Goal: Task Accomplishment & Management: Manage account settings

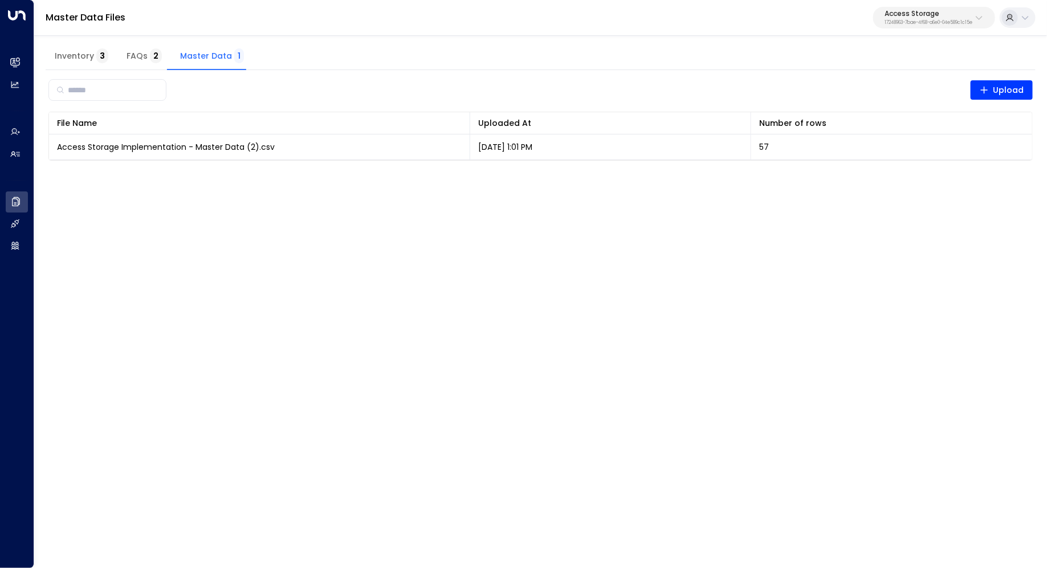
click at [941, 23] on p "17248963-7bae-4f68-a6e0-04e589c1c15e" at bounding box center [929, 23] width 88 height 5
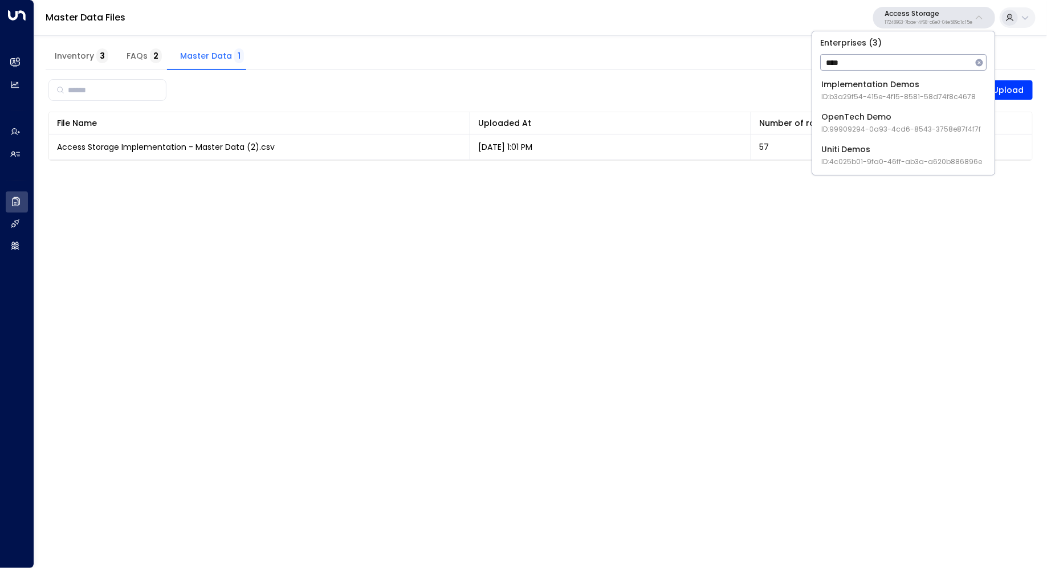
type input "****"
click at [900, 150] on div "Uniti Demos ID: 4c025b01-9fa0-46ff-ab3a-a620b886896e" at bounding box center [901, 155] width 161 height 23
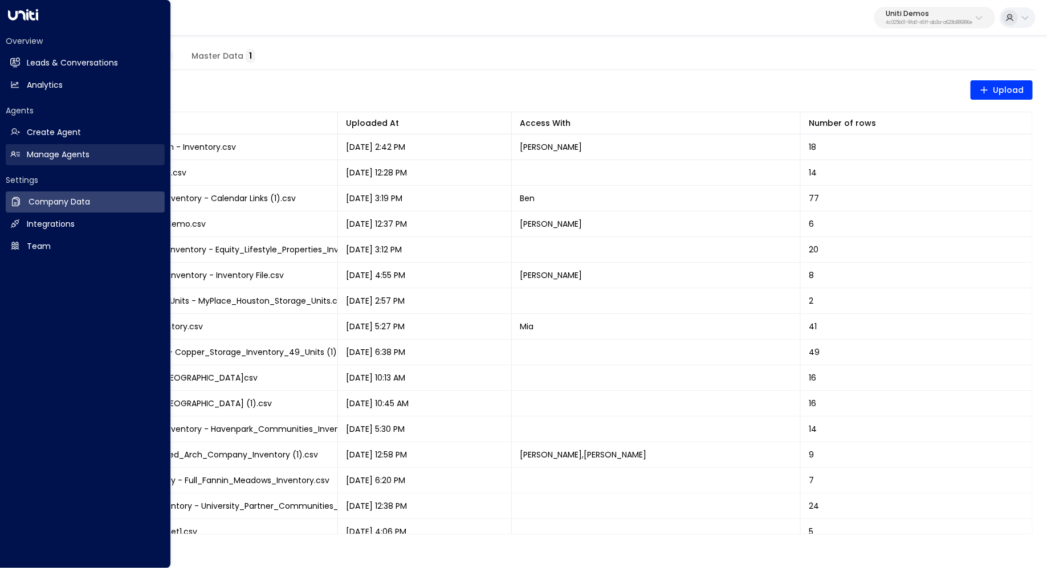
click at [54, 147] on link "Manage Agents Manage Agents" at bounding box center [85, 154] width 159 height 21
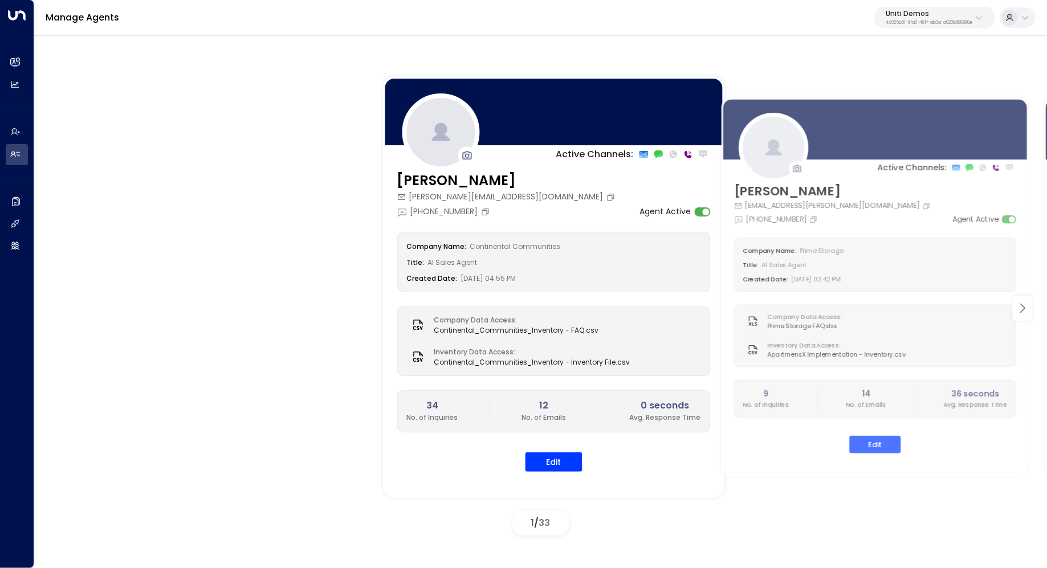
click at [1022, 311] on icon at bounding box center [1023, 309] width 14 height 14
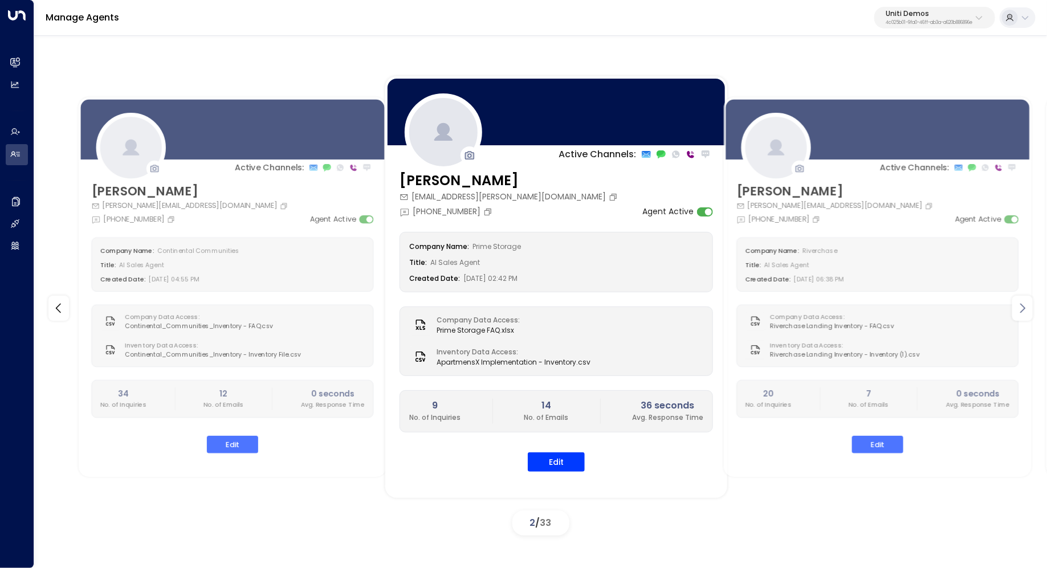
click at [1022, 311] on icon at bounding box center [1023, 309] width 14 height 14
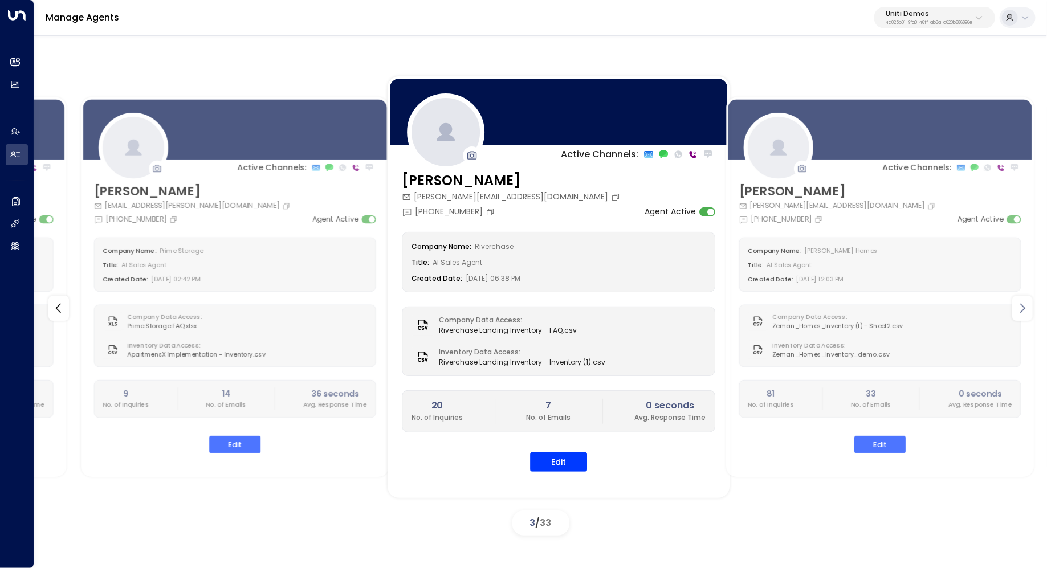
click at [1022, 311] on icon at bounding box center [1023, 309] width 14 height 14
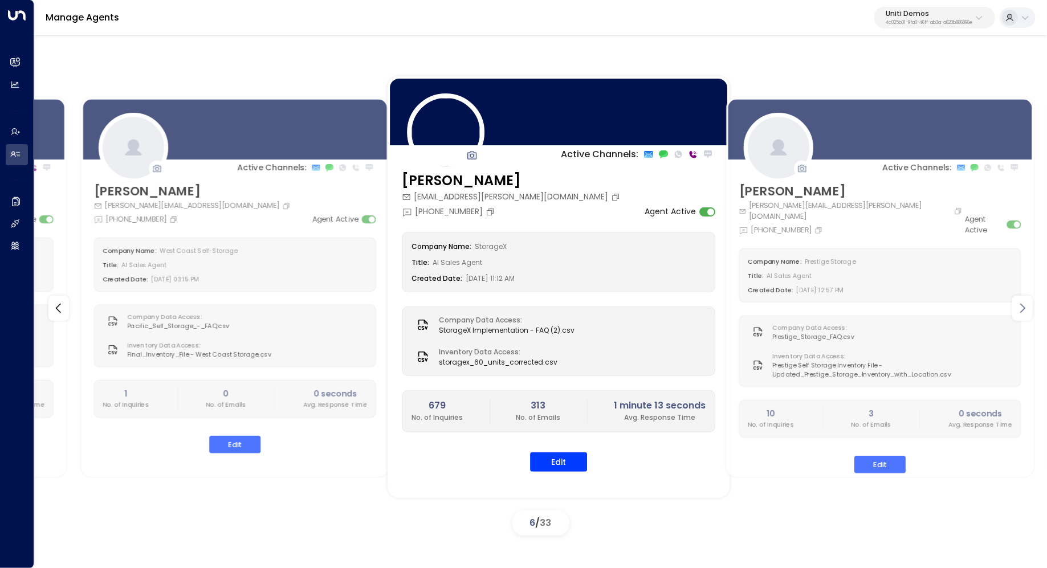
click at [1022, 311] on icon at bounding box center [1023, 309] width 14 height 14
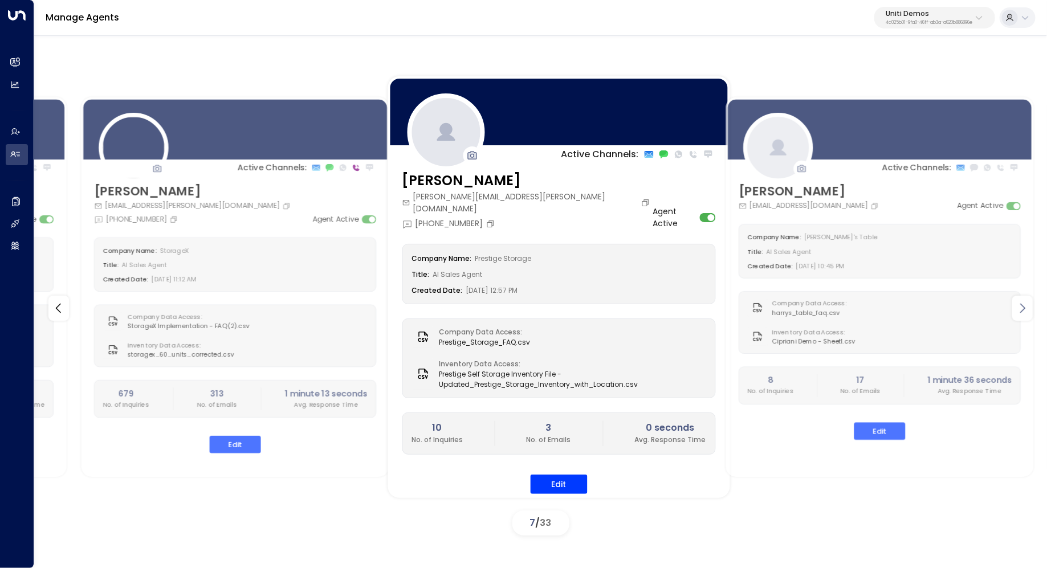
click at [1022, 311] on icon at bounding box center [1023, 309] width 14 height 14
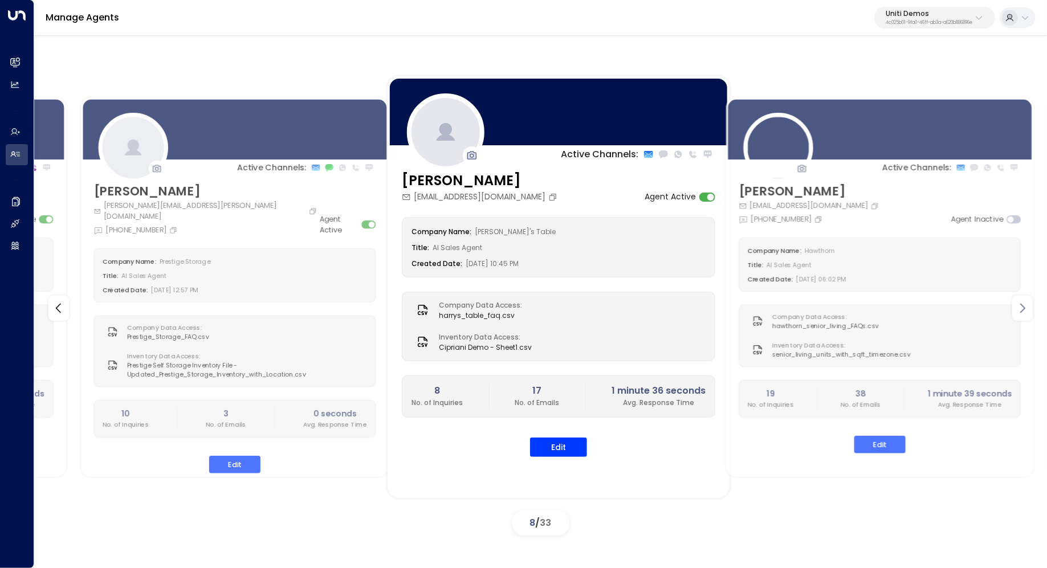
click at [1022, 311] on icon at bounding box center [1023, 309] width 14 height 14
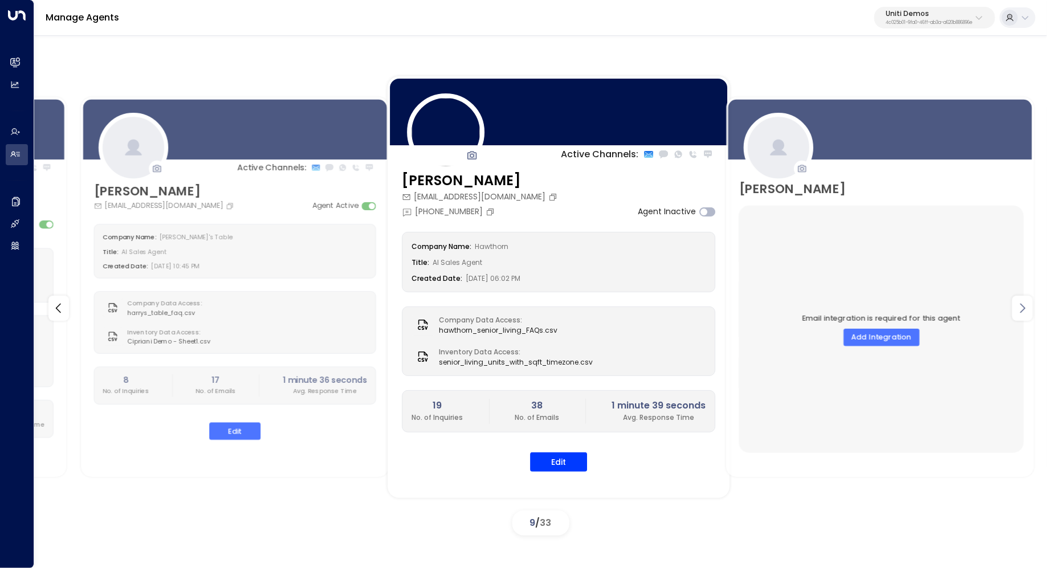
click at [1022, 311] on icon at bounding box center [1023, 309] width 14 height 14
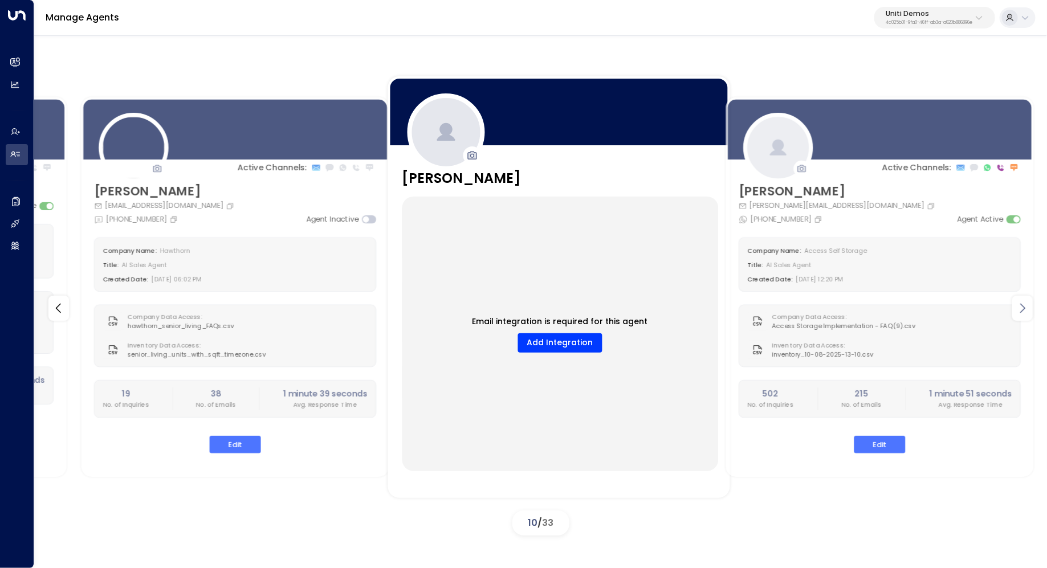
click at [1022, 311] on icon at bounding box center [1023, 309] width 14 height 14
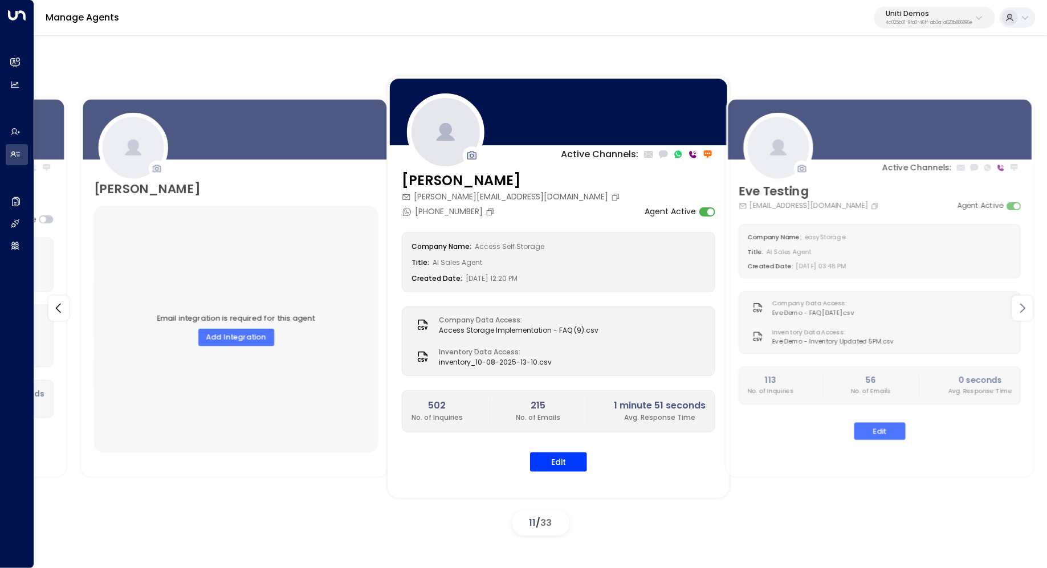
click at [1022, 311] on icon at bounding box center [1023, 309] width 14 height 14
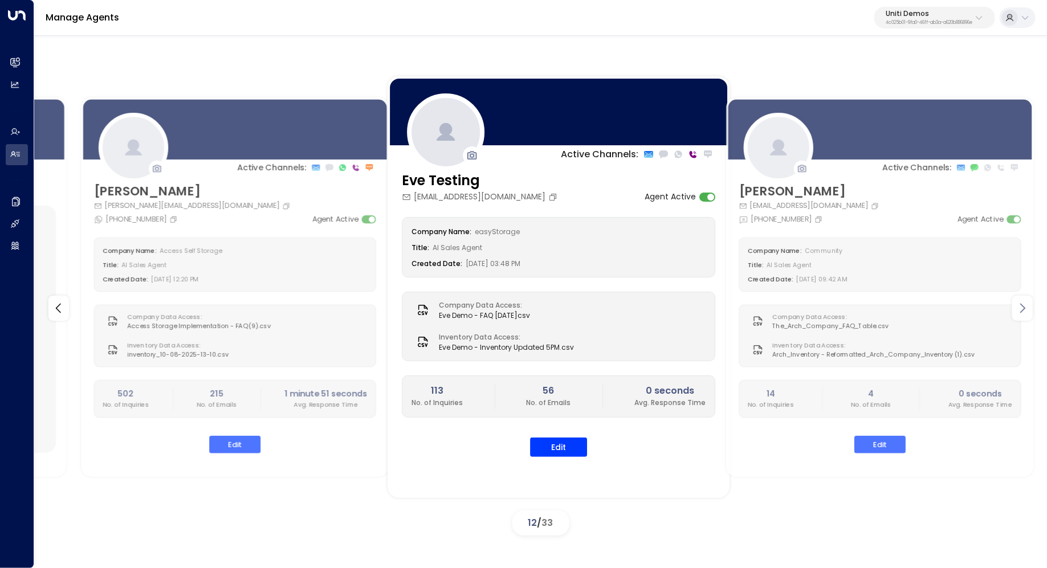
click at [1022, 311] on icon at bounding box center [1023, 309] width 14 height 14
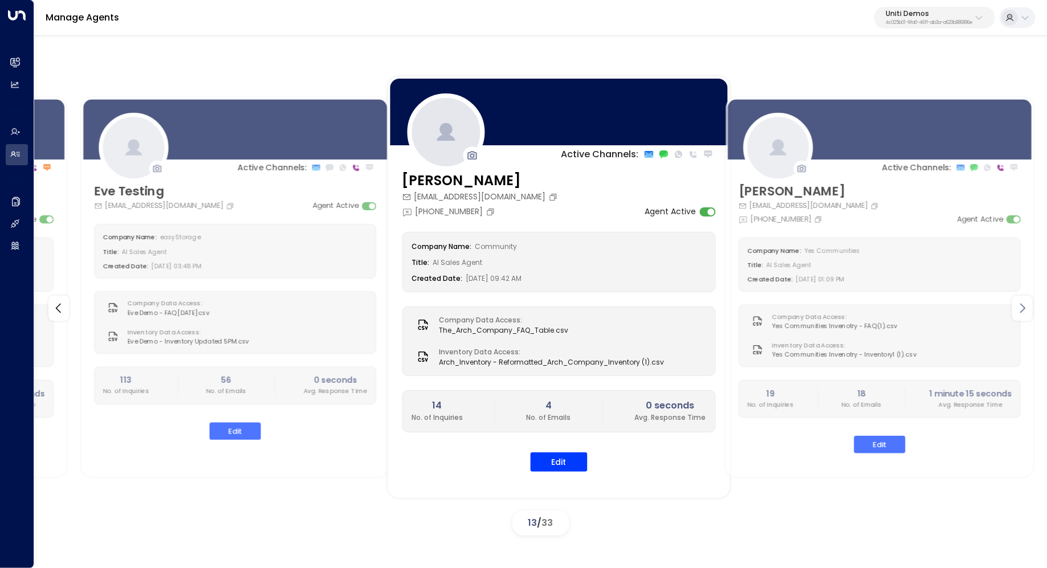
click at [1022, 311] on icon at bounding box center [1023, 309] width 14 height 14
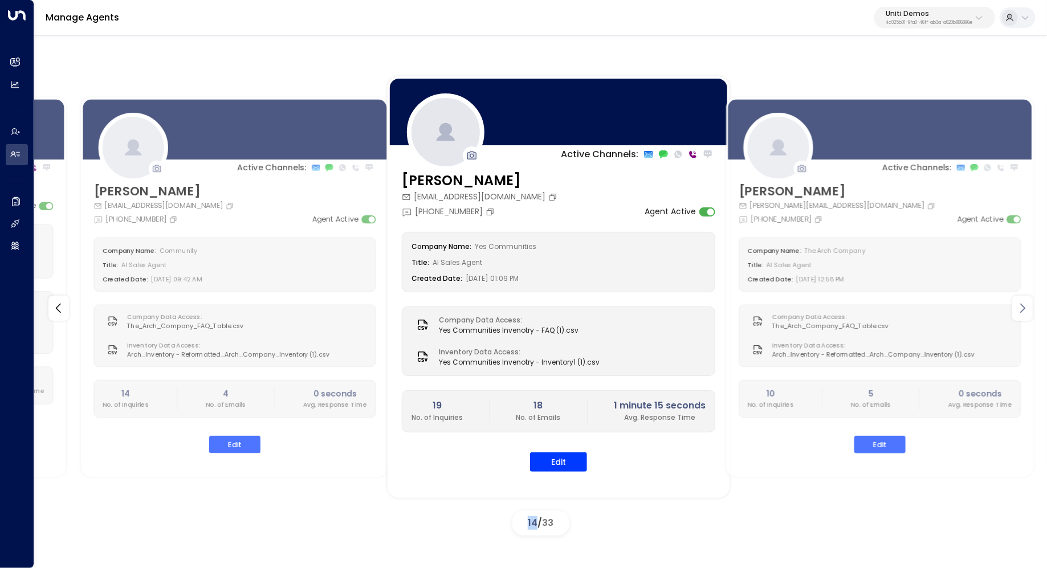
click at [1022, 311] on icon at bounding box center [1023, 309] width 14 height 14
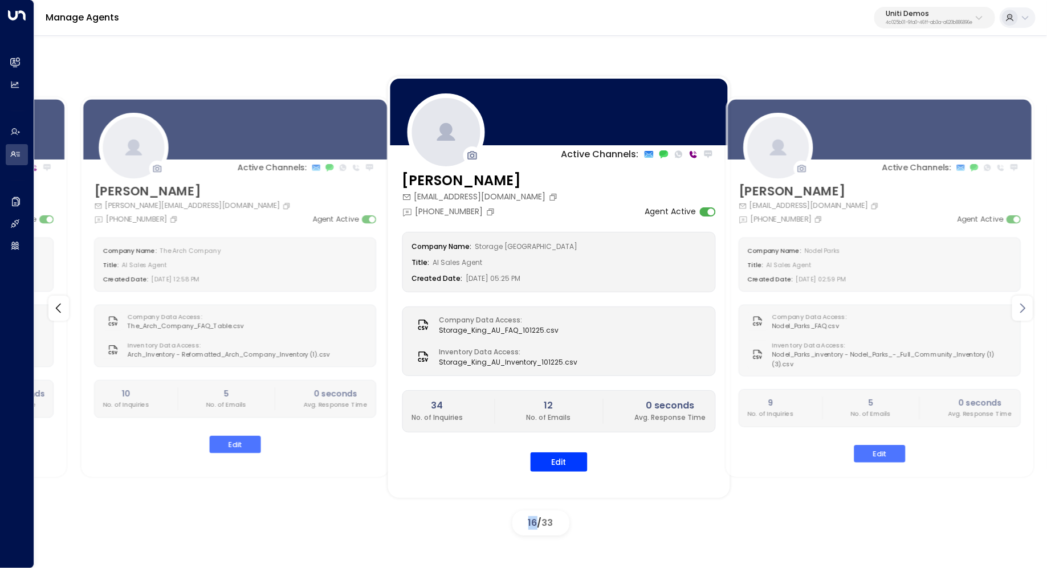
click at [1022, 311] on icon at bounding box center [1023, 309] width 14 height 14
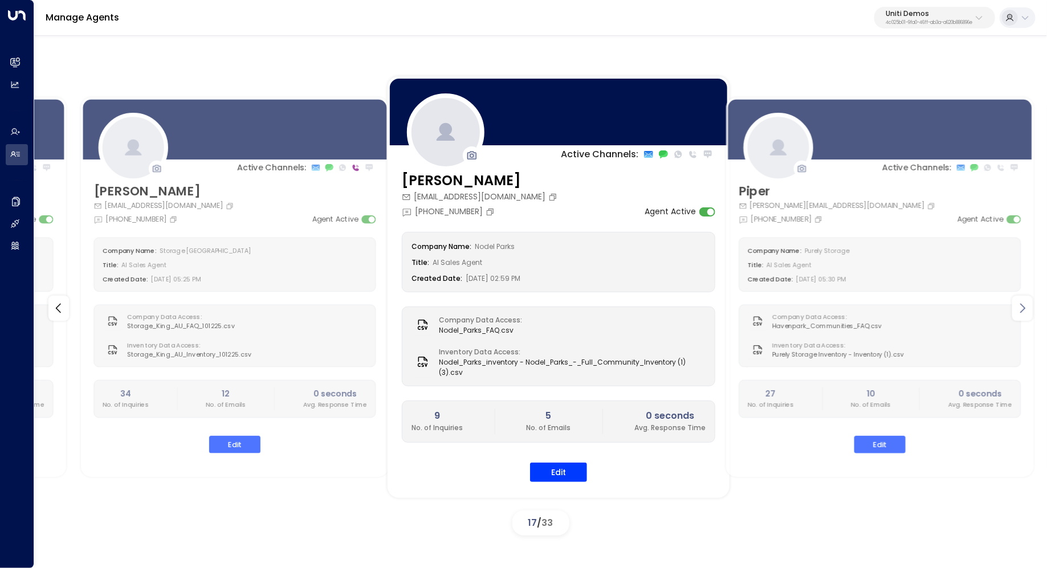
click at [1022, 311] on icon at bounding box center [1023, 309] width 14 height 14
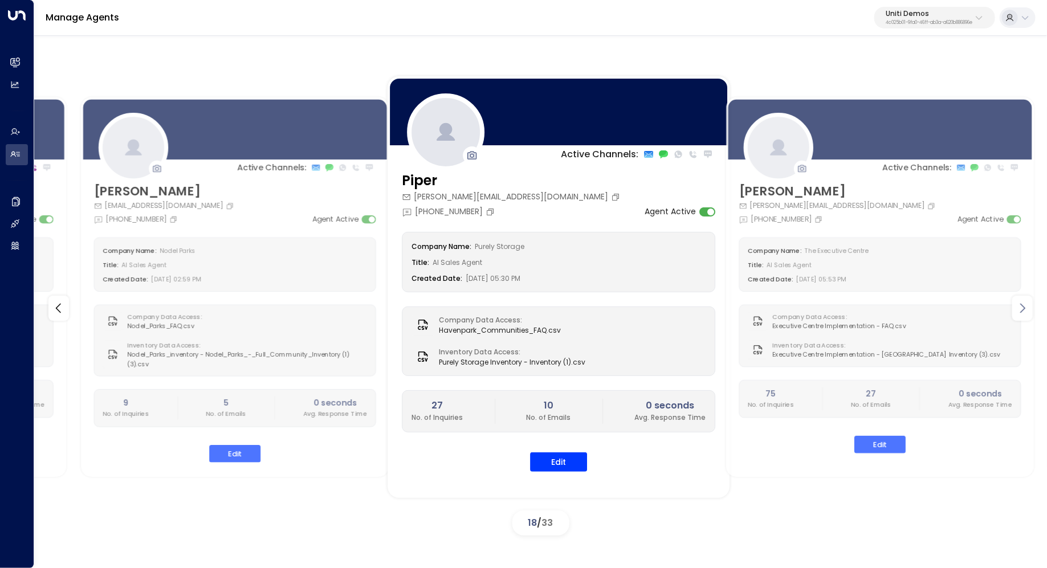
click at [1022, 311] on icon at bounding box center [1023, 309] width 14 height 14
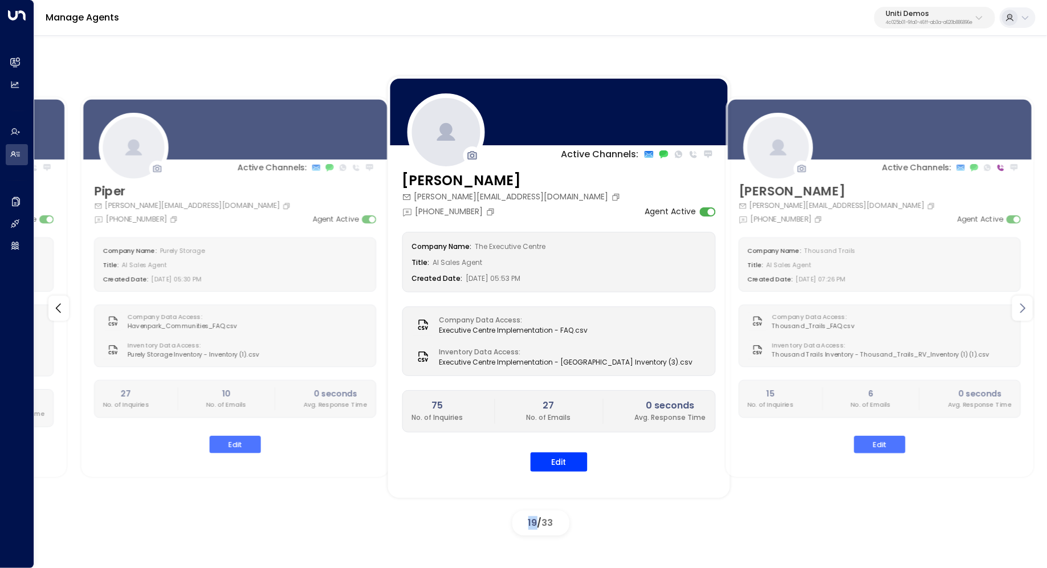
click at [1022, 311] on icon at bounding box center [1023, 309] width 14 height 14
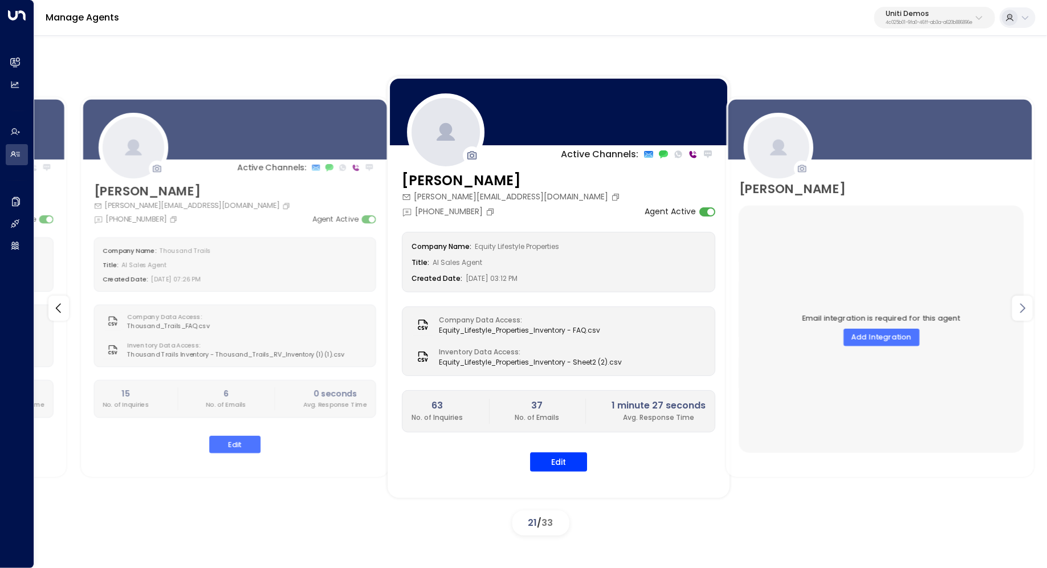
click at [1022, 311] on icon at bounding box center [1023, 309] width 14 height 14
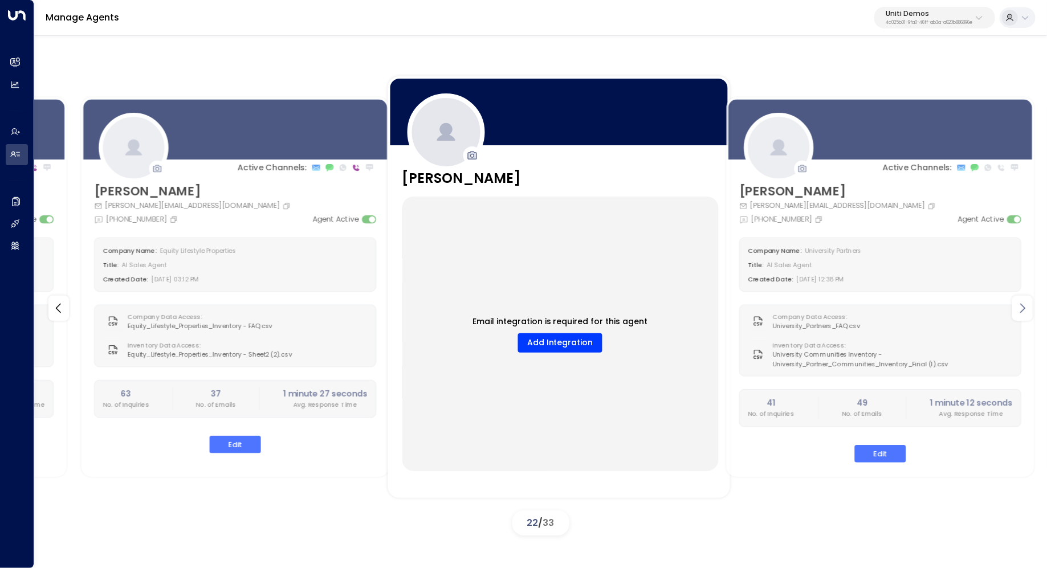
click at [1022, 311] on icon at bounding box center [1023, 309] width 14 height 14
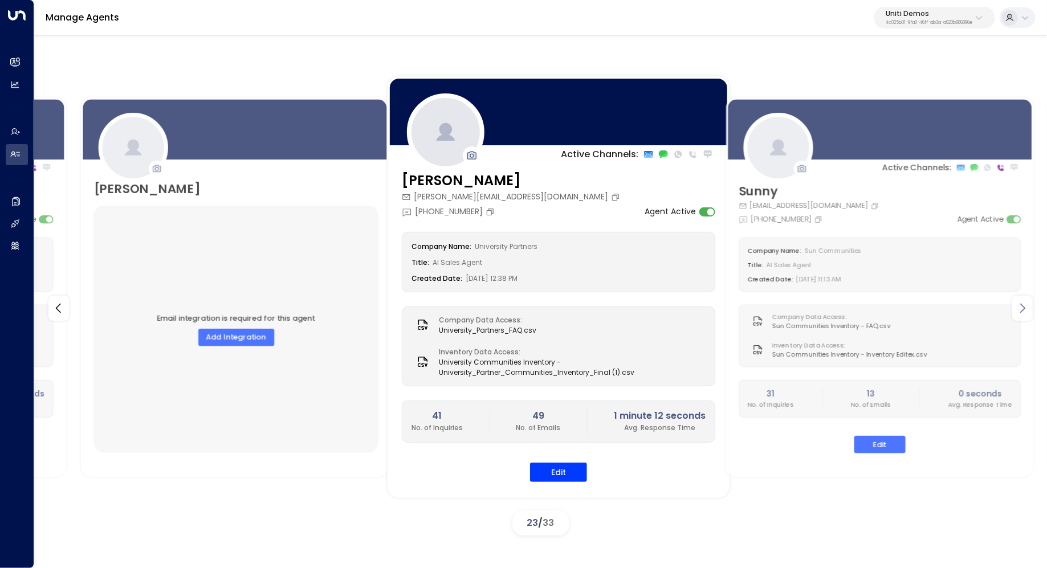
click at [1022, 311] on icon at bounding box center [1023, 309] width 14 height 14
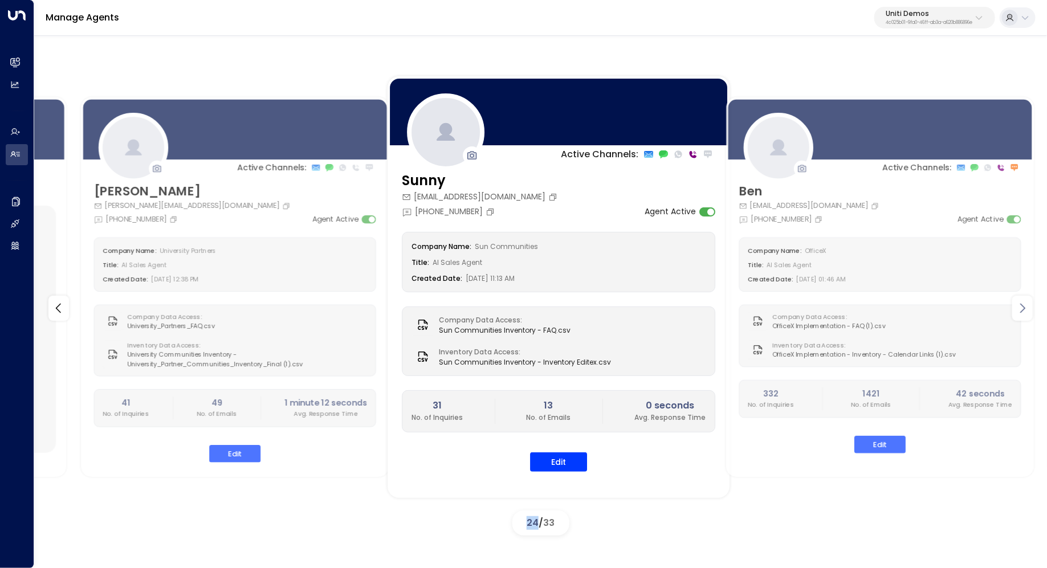
click at [1022, 311] on icon at bounding box center [1023, 309] width 14 height 14
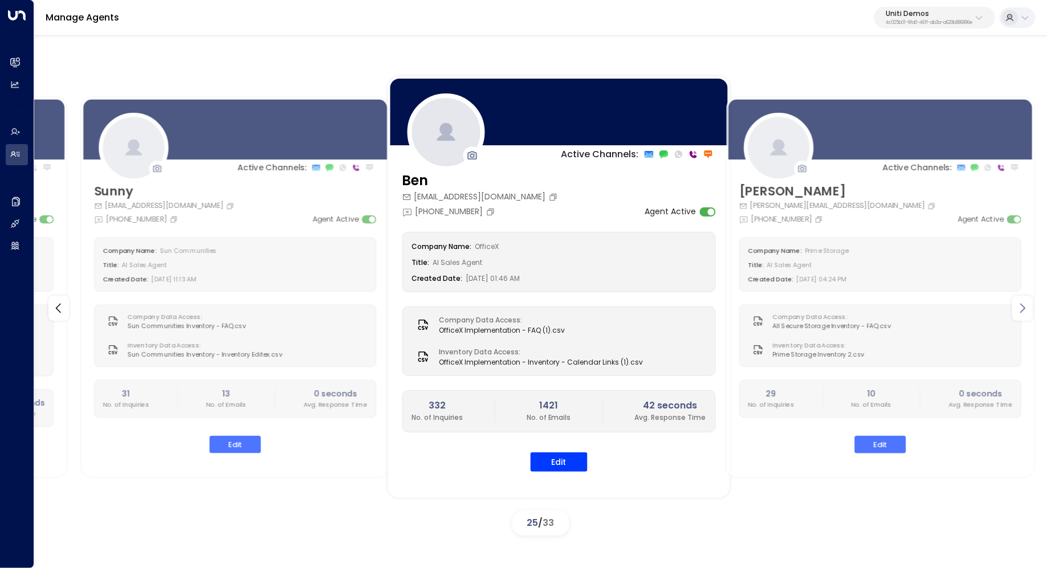
click at [1022, 311] on icon at bounding box center [1023, 309] width 14 height 14
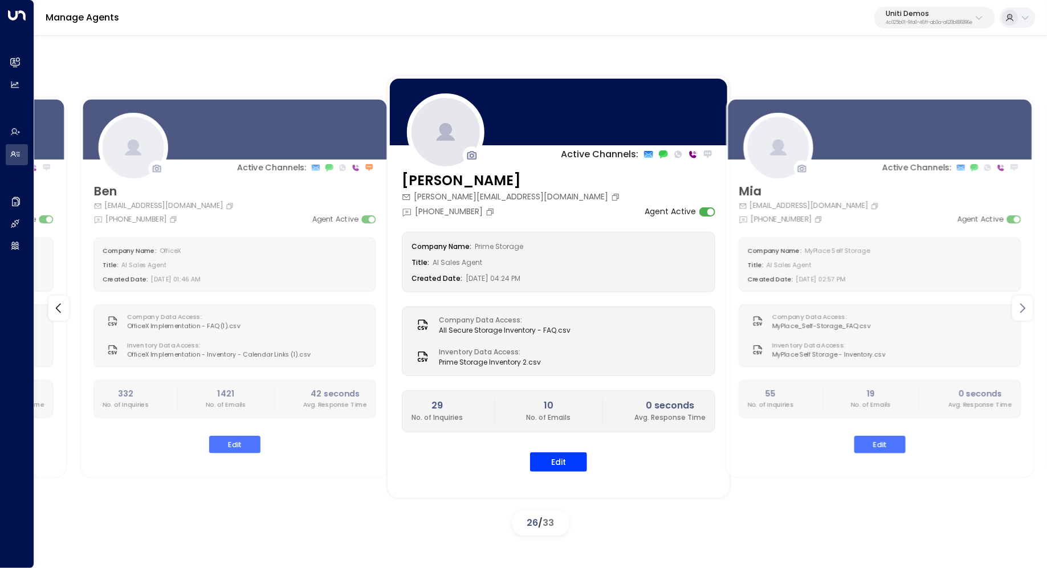
click at [1022, 311] on icon at bounding box center [1023, 309] width 14 height 14
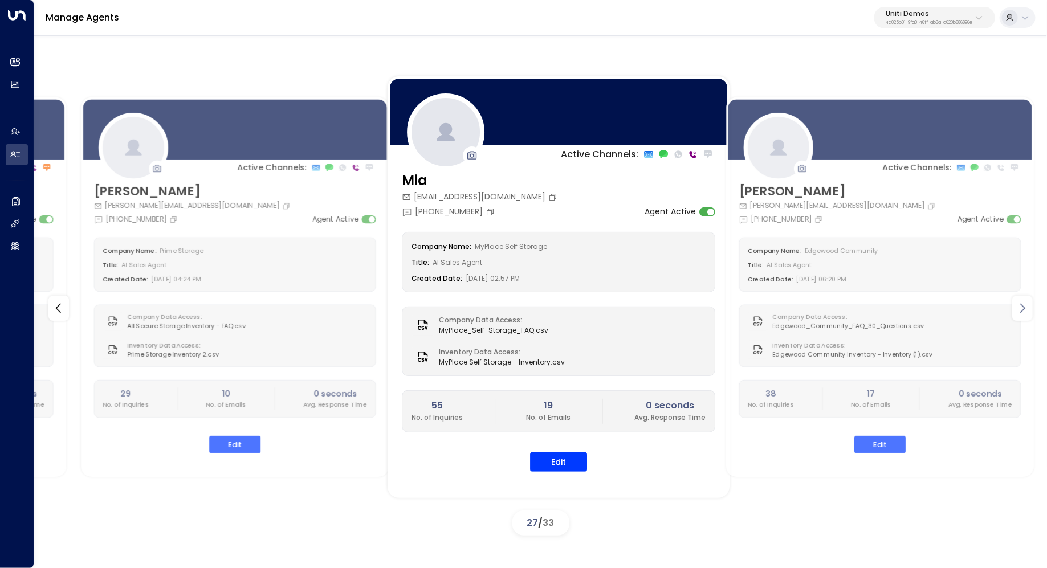
click at [1022, 311] on icon at bounding box center [1023, 309] width 14 height 14
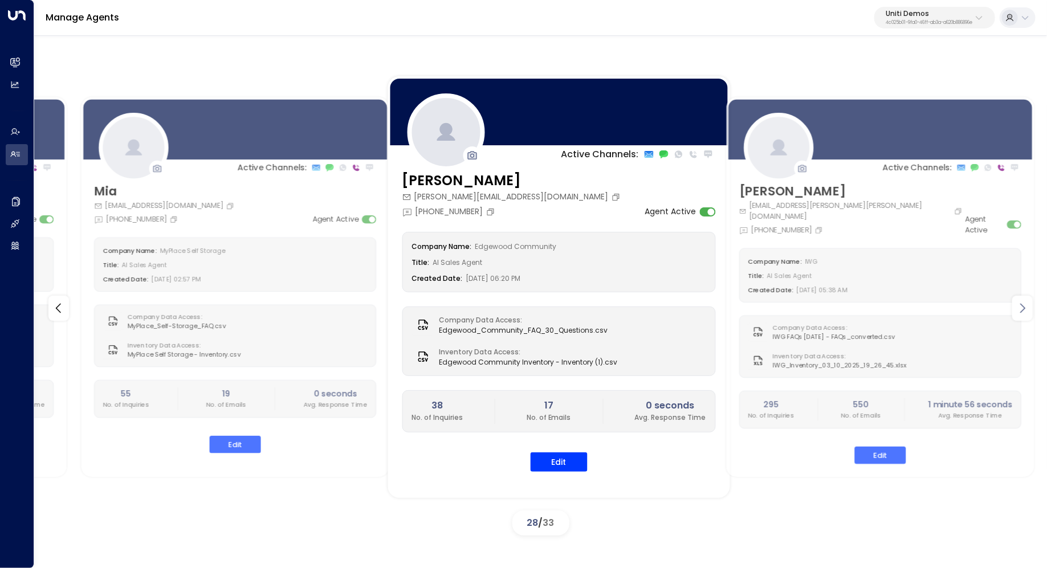
click at [1022, 311] on icon at bounding box center [1023, 309] width 14 height 14
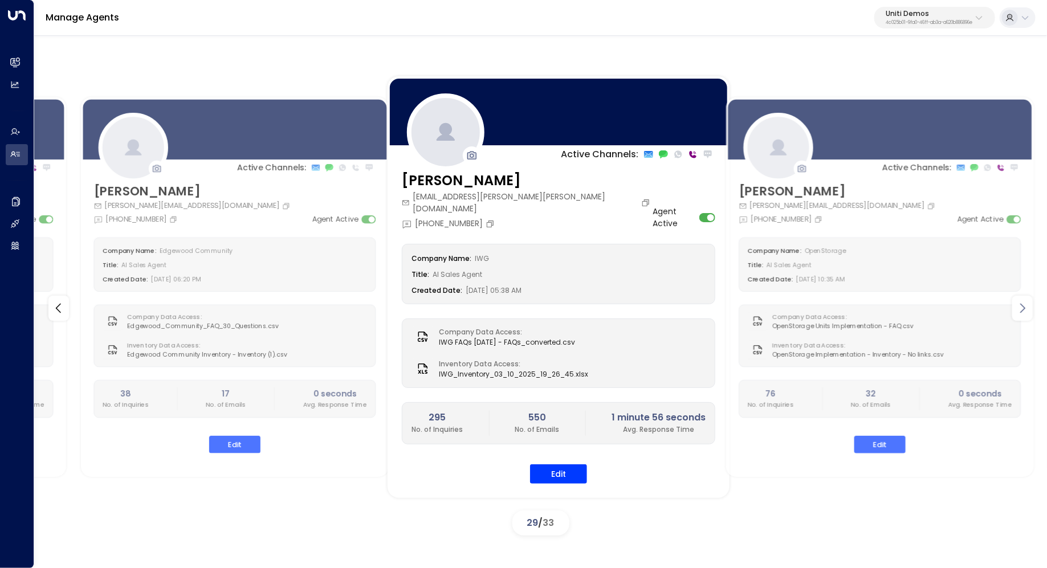
click at [1022, 311] on icon at bounding box center [1023, 309] width 14 height 14
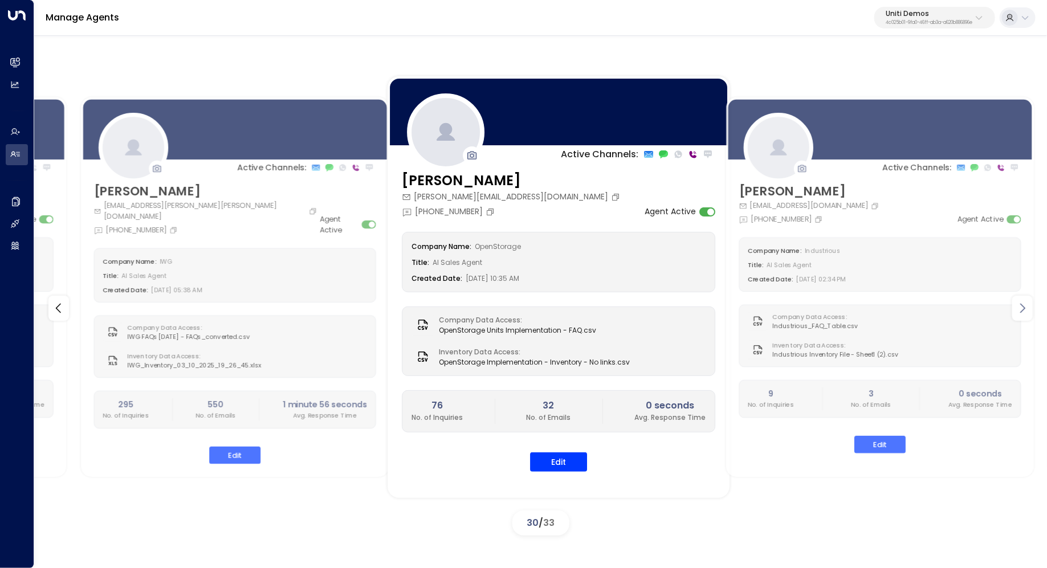
click at [1022, 311] on icon at bounding box center [1023, 309] width 14 height 14
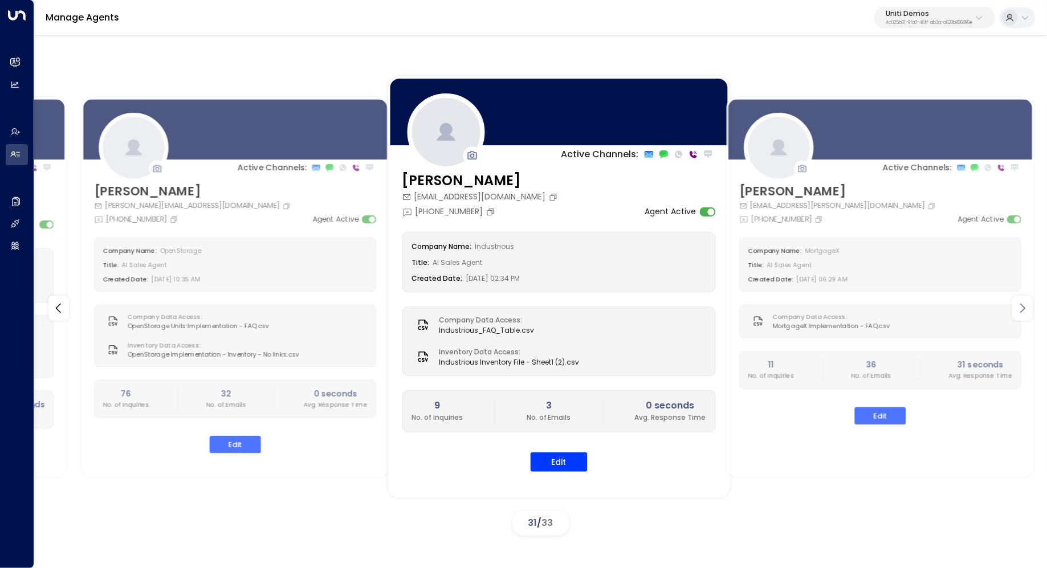
click at [1022, 311] on icon at bounding box center [1023, 309] width 14 height 14
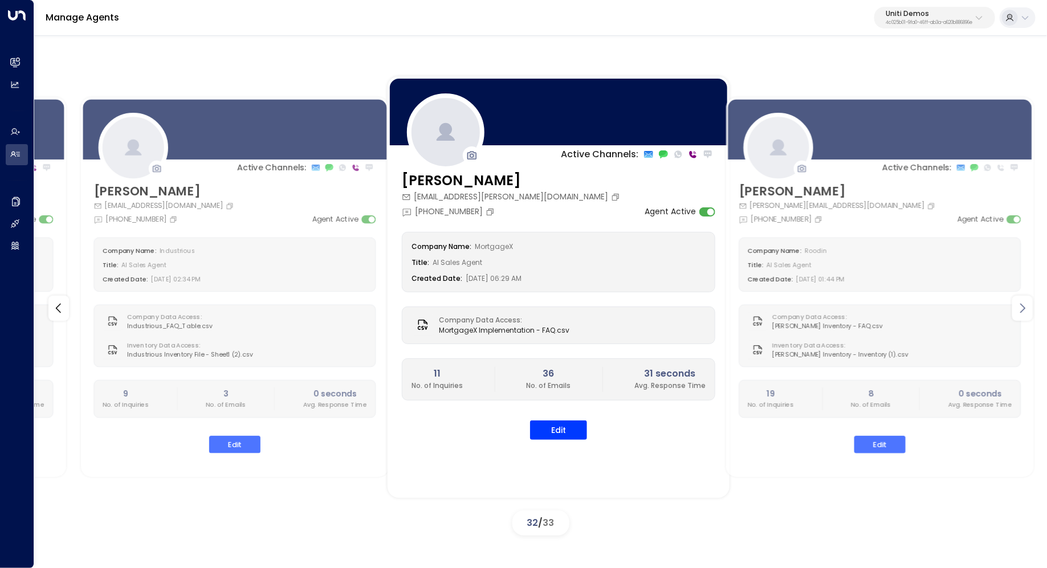
click at [1022, 311] on icon at bounding box center [1023, 309] width 14 height 14
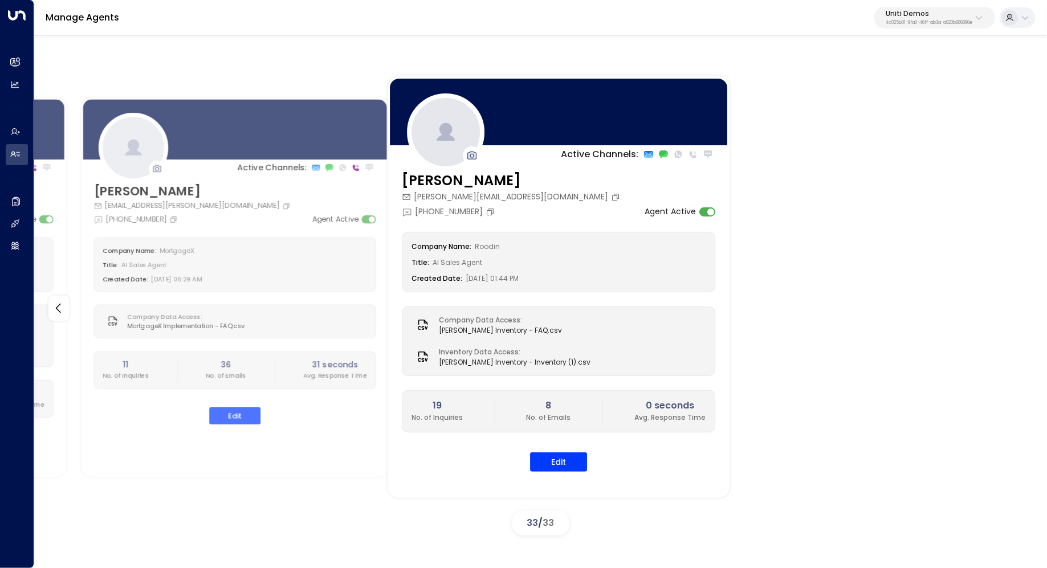
click at [1022, 311] on div "Active Channels: [PERSON_NAME] [EMAIL_ADDRESS][DOMAIN_NAME] [PHONE_NUMBER] Agen…" at bounding box center [540, 308] width 1013 height 464
click at [58, 309] on icon at bounding box center [58, 309] width 5 height 10
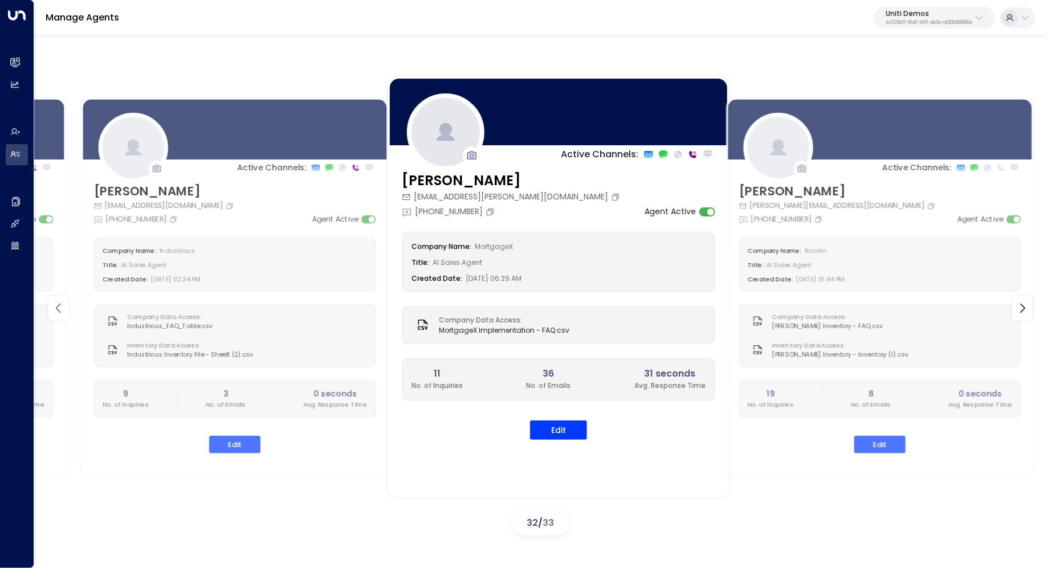
click at [58, 309] on icon at bounding box center [58, 309] width 5 height 10
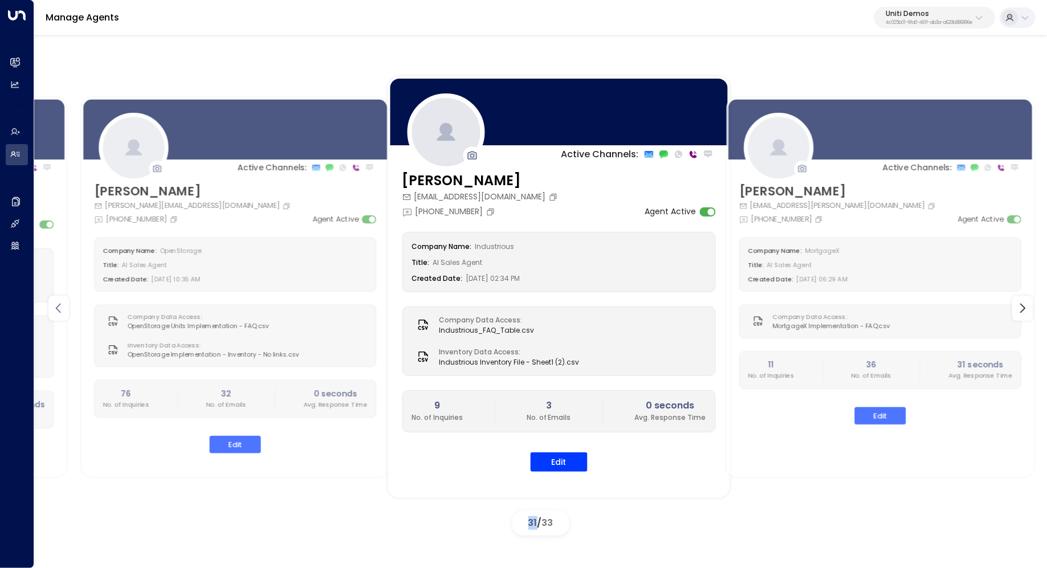
click at [58, 309] on icon at bounding box center [58, 309] width 5 height 10
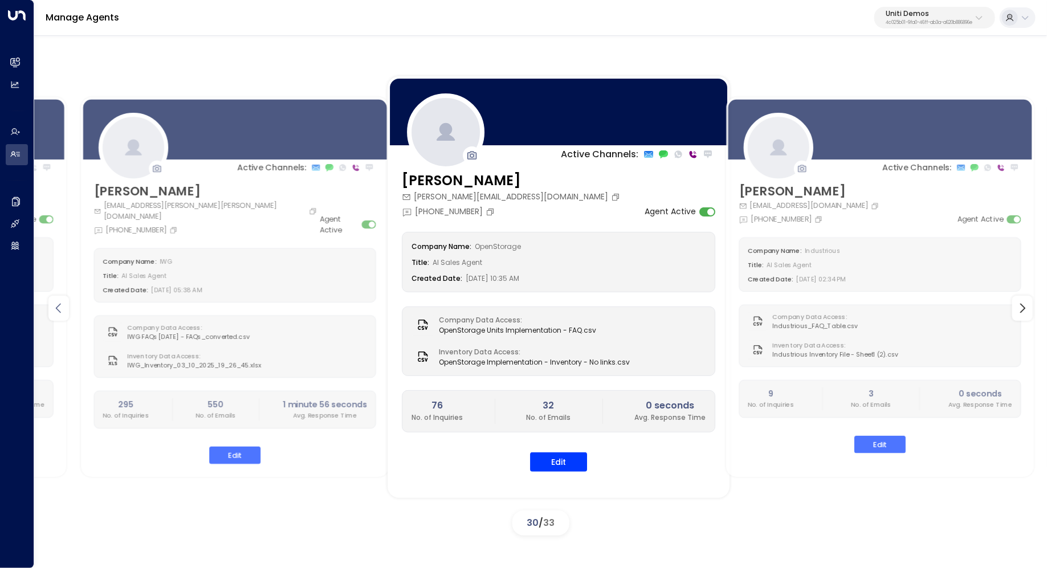
click at [58, 309] on icon at bounding box center [58, 309] width 5 height 10
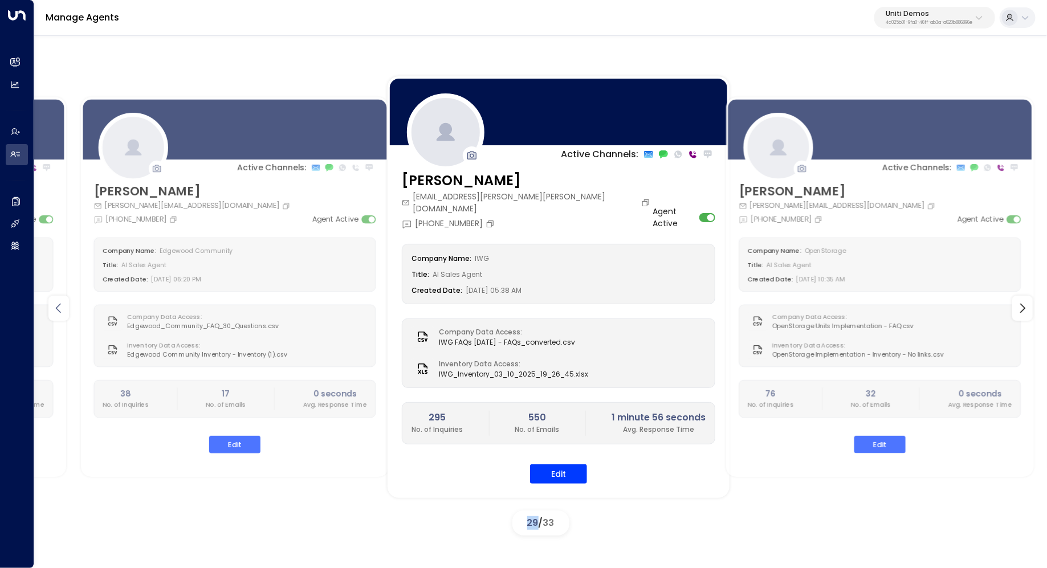
click at [58, 309] on icon at bounding box center [58, 309] width 5 height 10
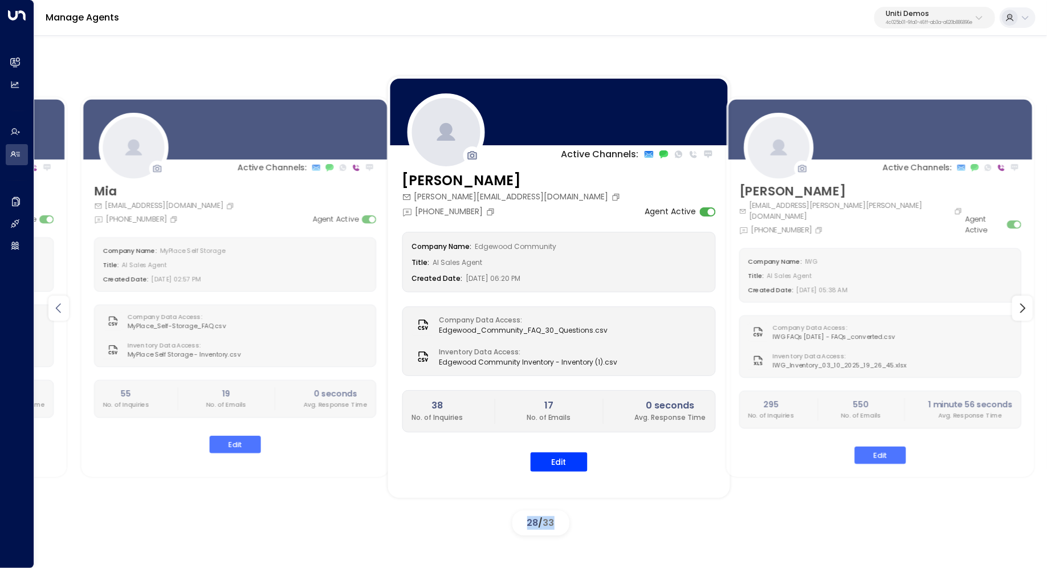
click at [58, 309] on icon at bounding box center [58, 309] width 5 height 10
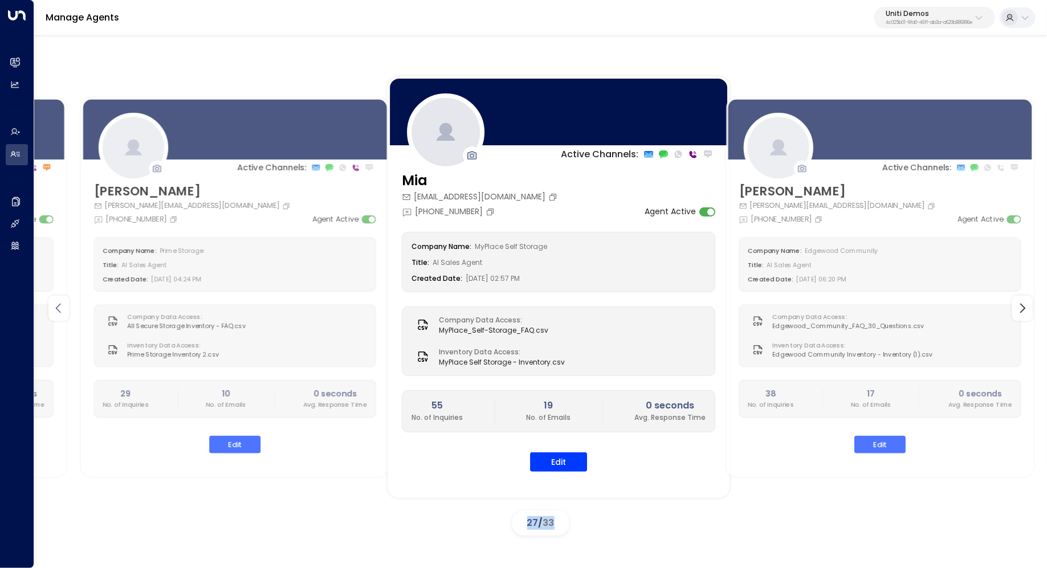
click at [58, 309] on icon at bounding box center [58, 309] width 5 height 10
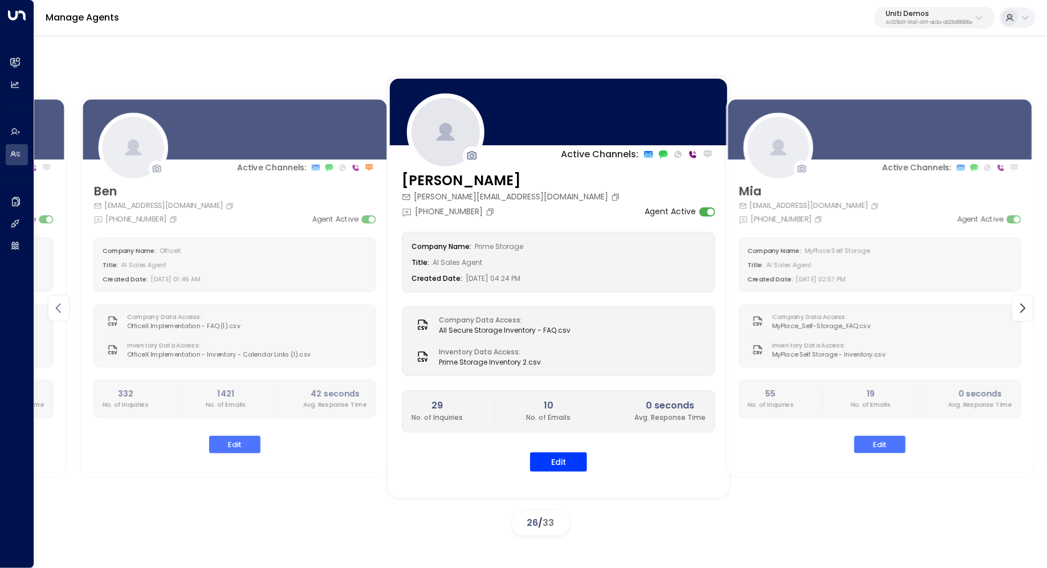
click at [58, 309] on icon at bounding box center [58, 309] width 5 height 10
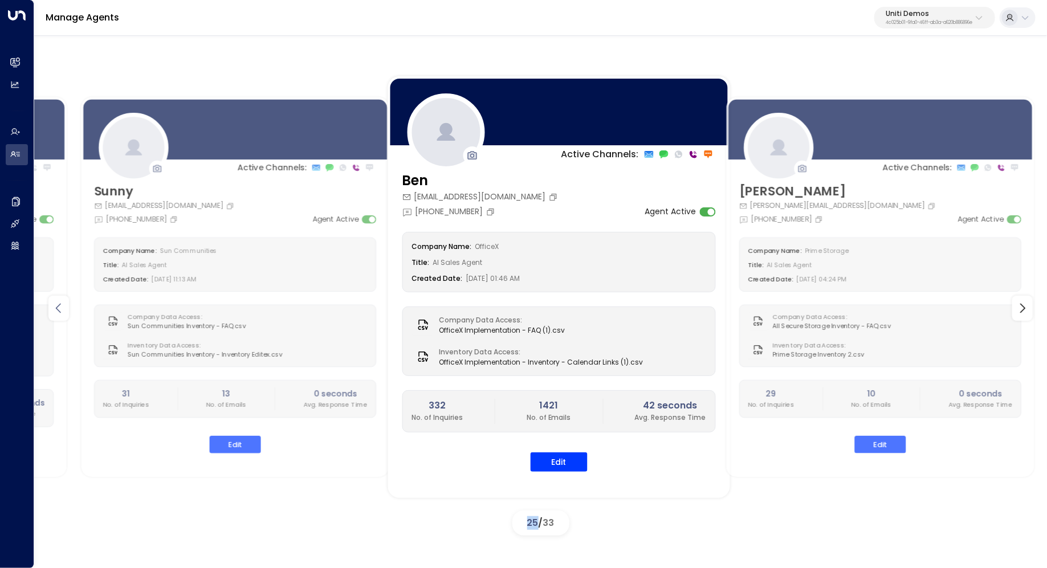
click at [58, 309] on icon at bounding box center [58, 309] width 5 height 10
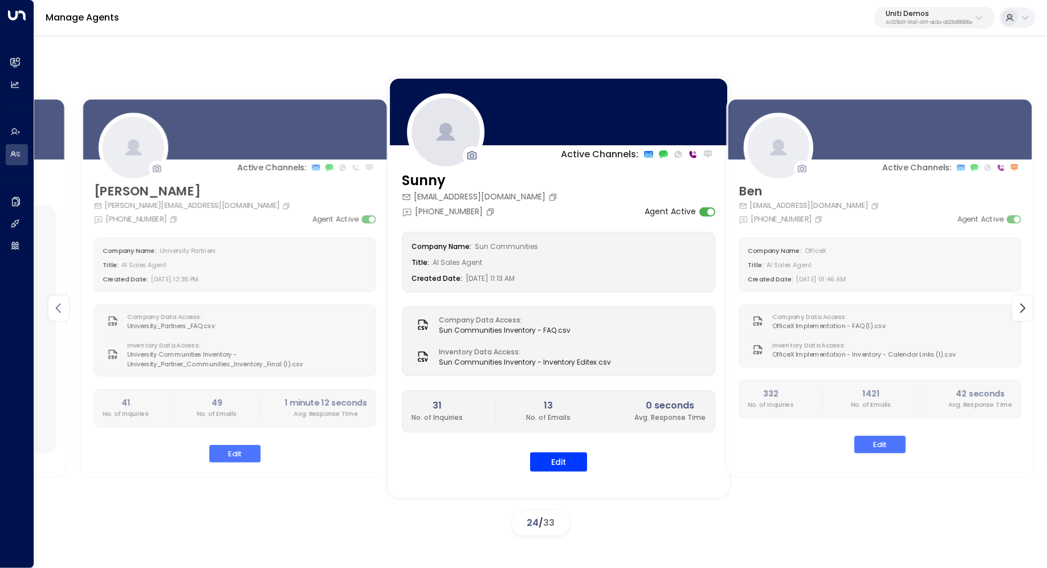
click at [58, 309] on icon at bounding box center [58, 309] width 5 height 10
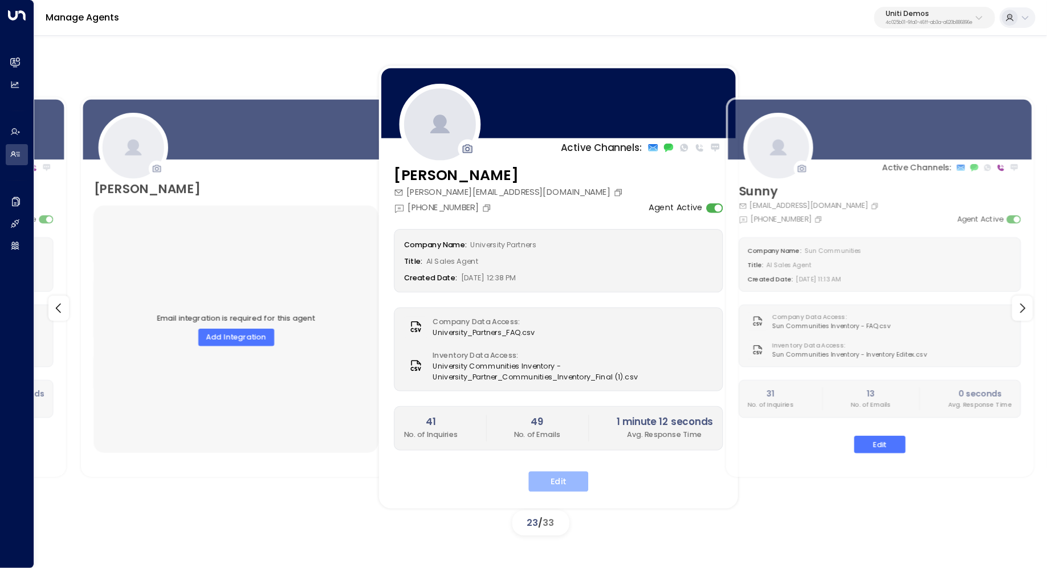
click at [552, 471] on button "Edit" at bounding box center [559, 481] width 60 height 21
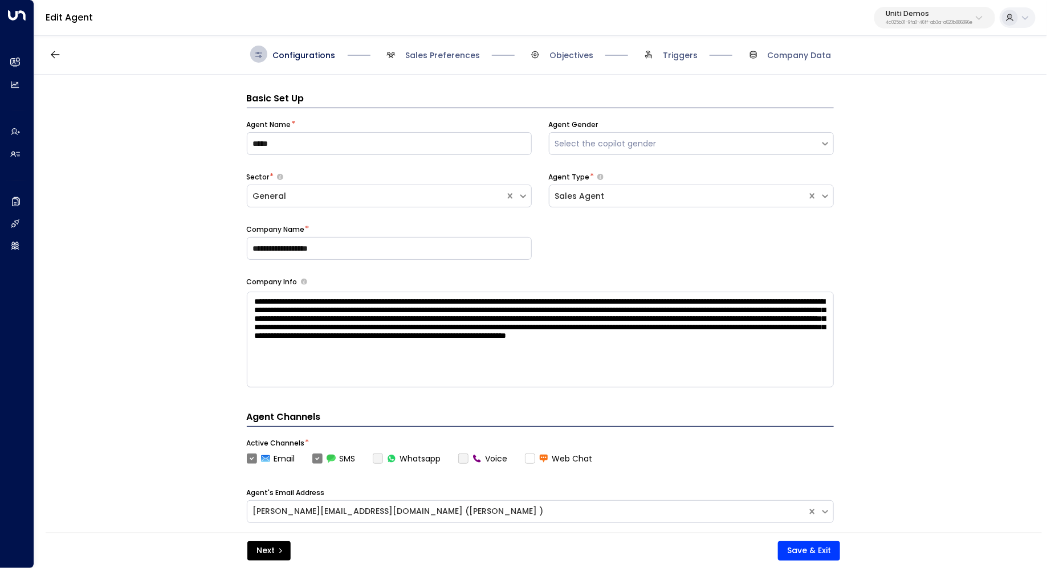
scroll to position [17, 0]
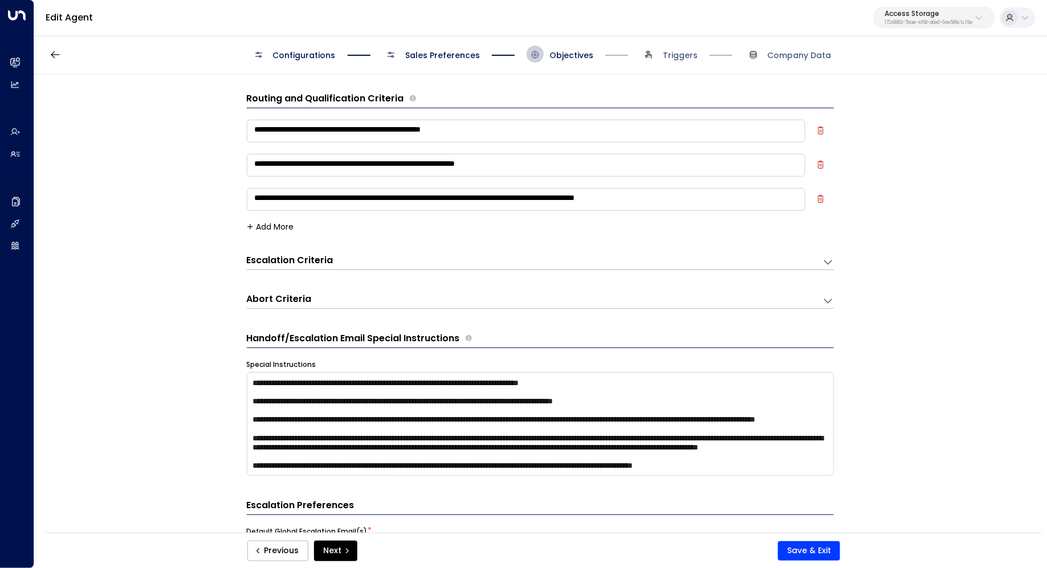
scroll to position [39, 0]
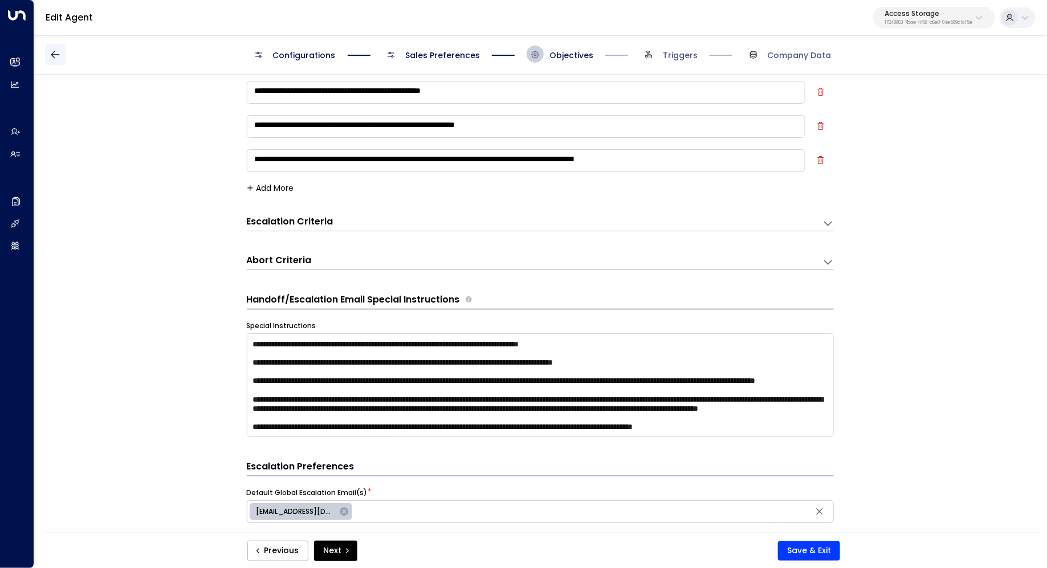
click at [64, 60] on button "button" at bounding box center [55, 54] width 21 height 21
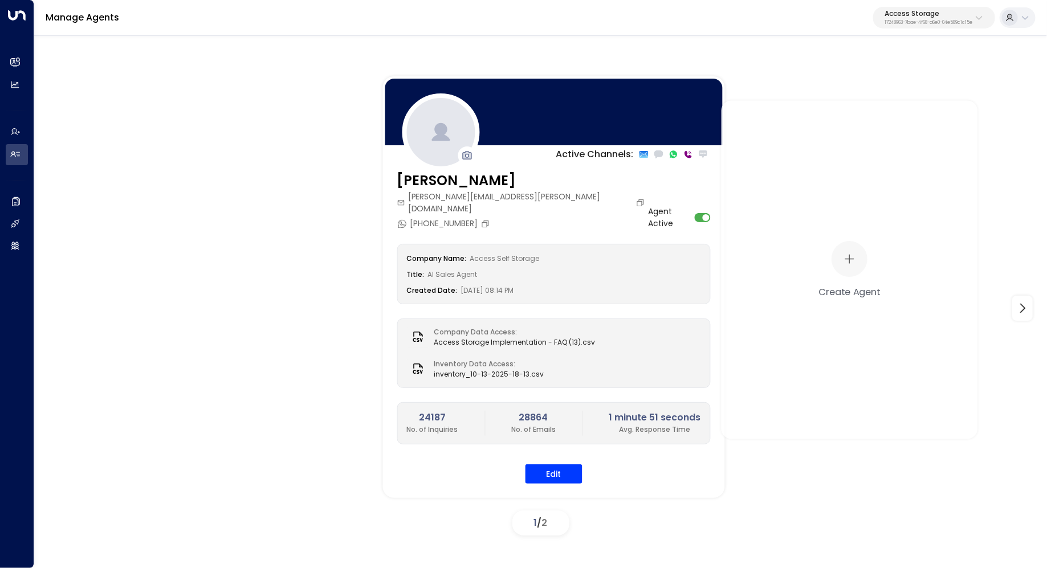
click at [922, 21] on p "17248963-7bae-4f68-a6e0-04e589c1c15e" at bounding box center [929, 23] width 88 height 5
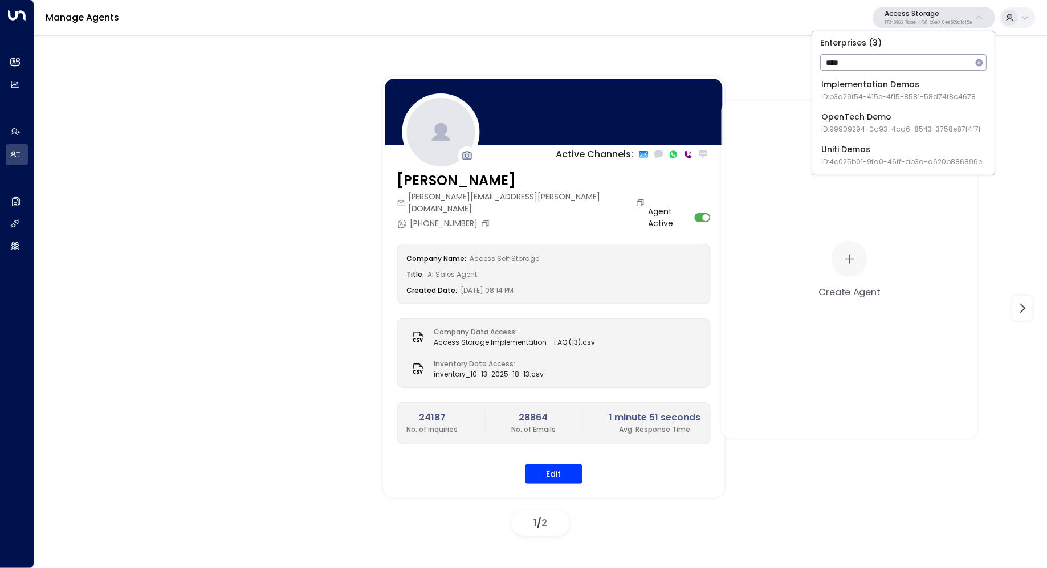
type input "****"
click at [864, 154] on div "Uniti Demos ID: 4c025b01-9fa0-46ff-ab3a-a620b886896e" at bounding box center [901, 155] width 161 height 23
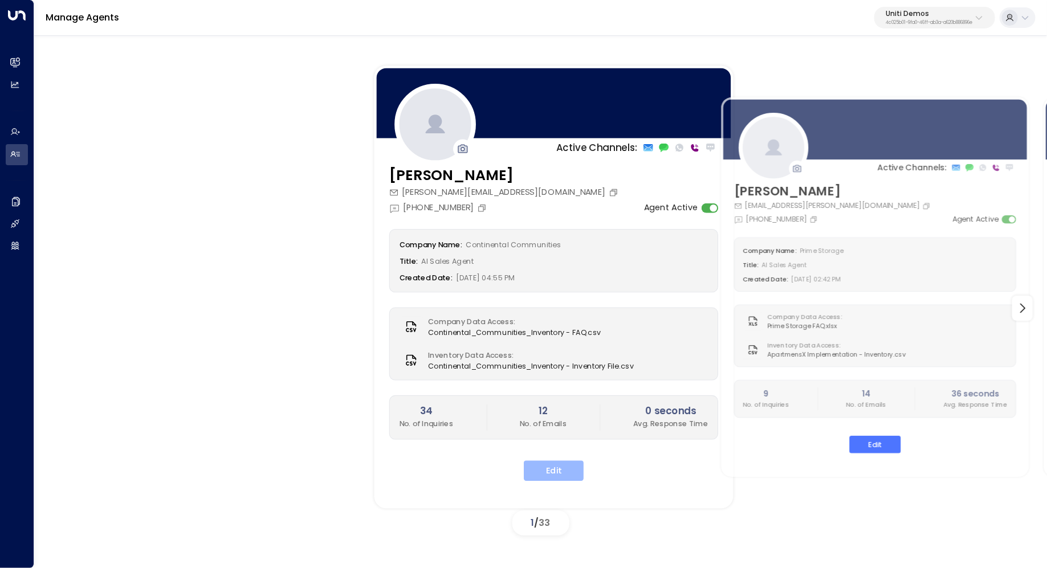
click at [556, 467] on button "Edit" at bounding box center [554, 471] width 60 height 21
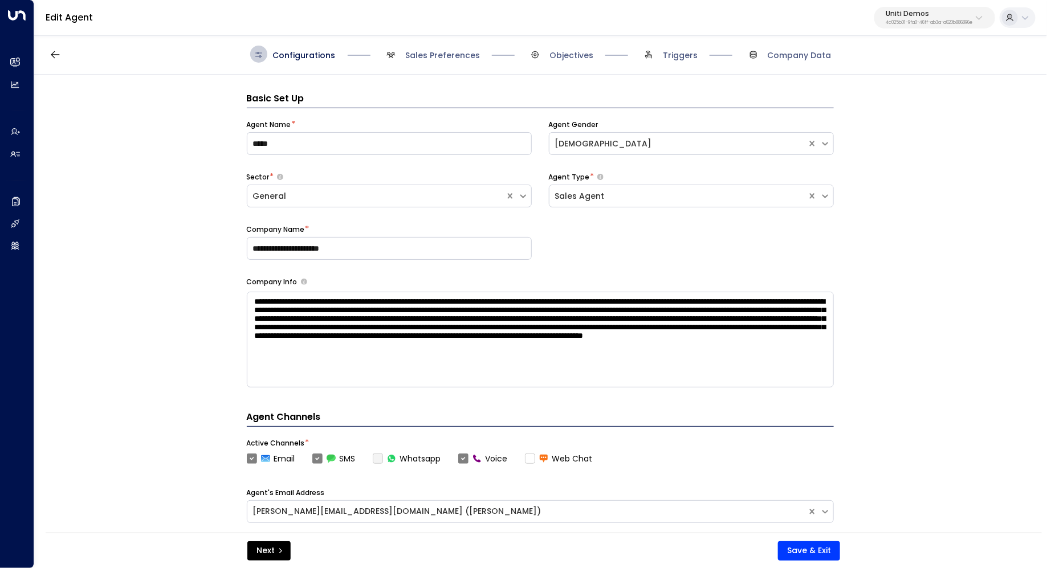
scroll to position [17, 0]
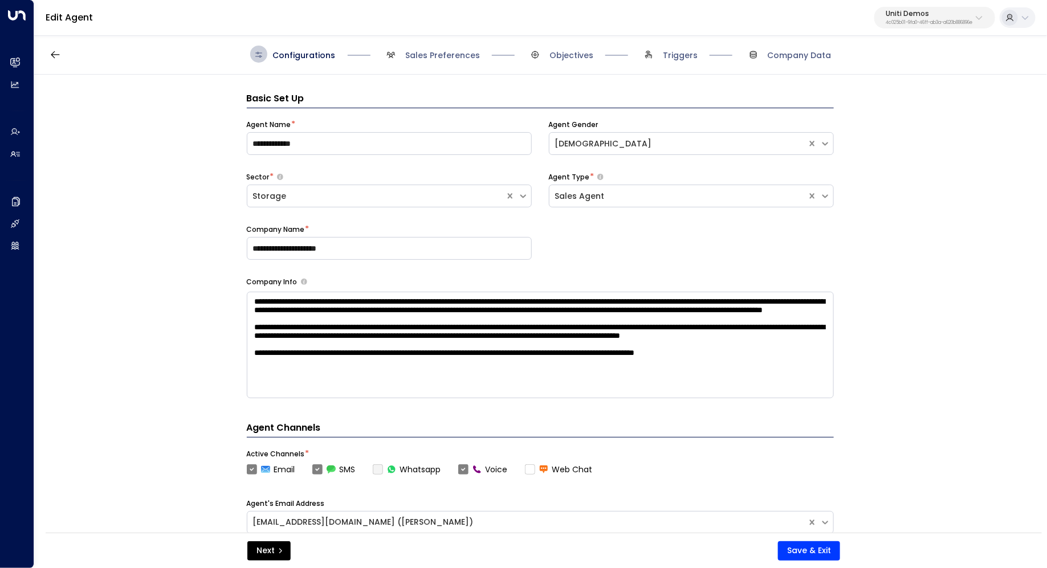
scroll to position [17, 0]
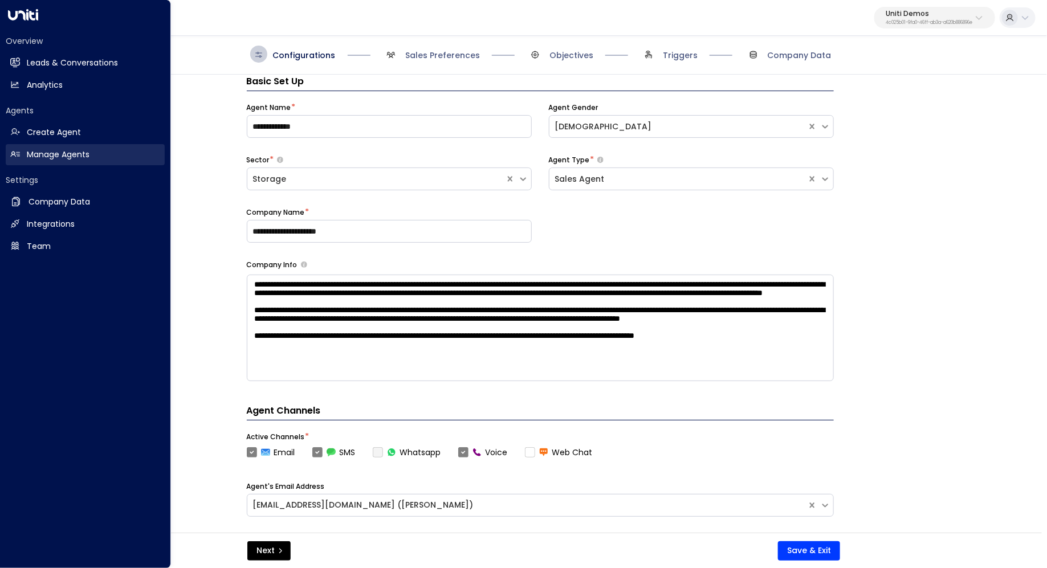
click at [64, 148] on link "Manage Agents Manage Agents" at bounding box center [85, 154] width 159 height 21
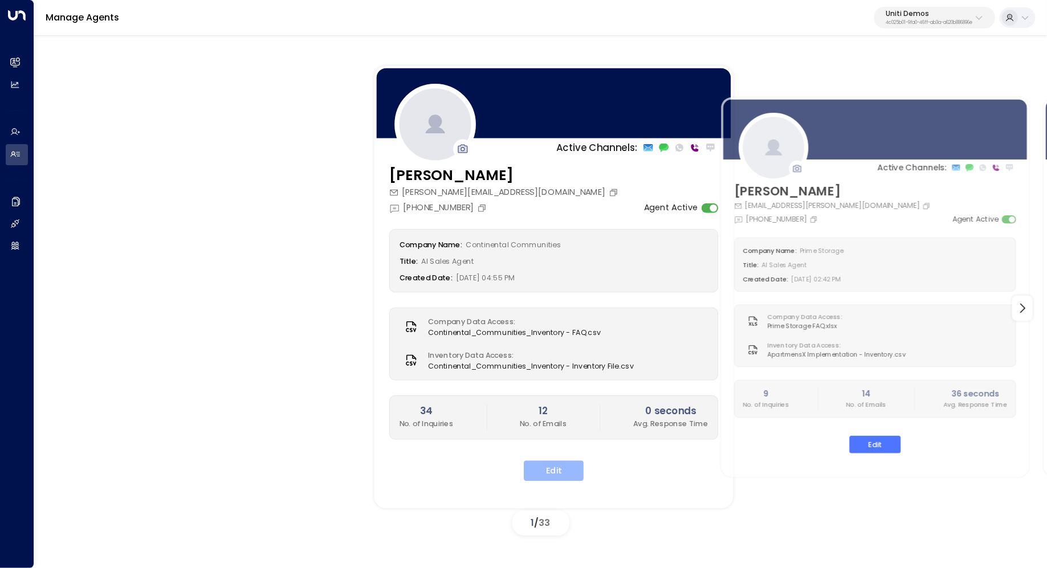
click at [562, 466] on button "Edit" at bounding box center [554, 471] width 60 height 21
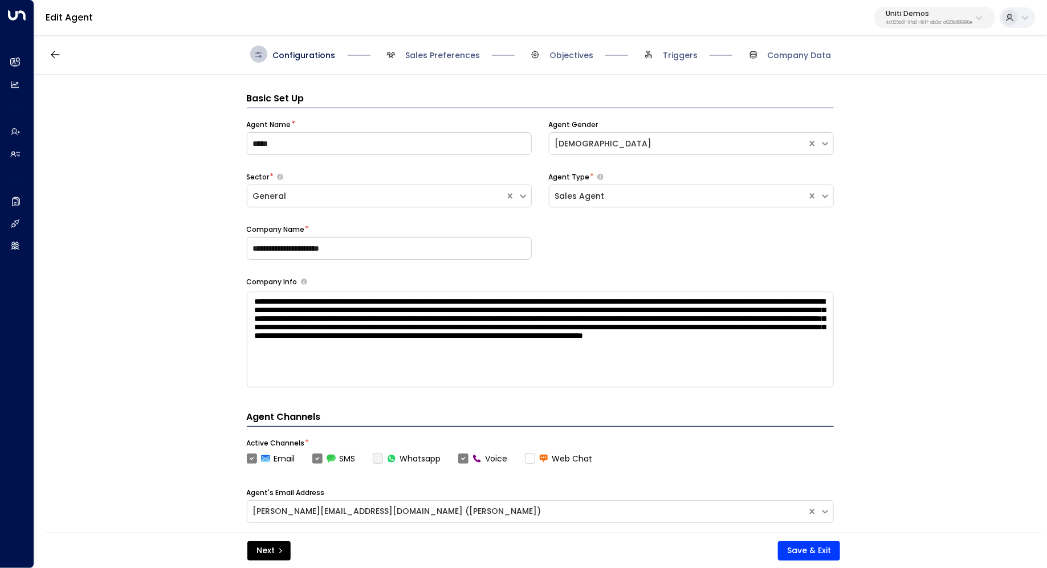
scroll to position [17, 0]
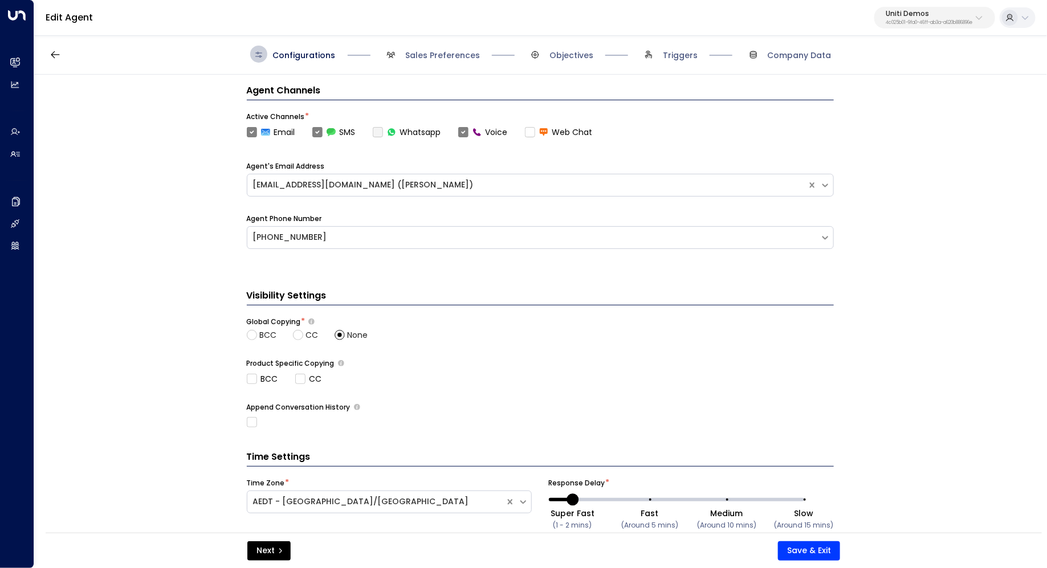
scroll to position [367, 0]
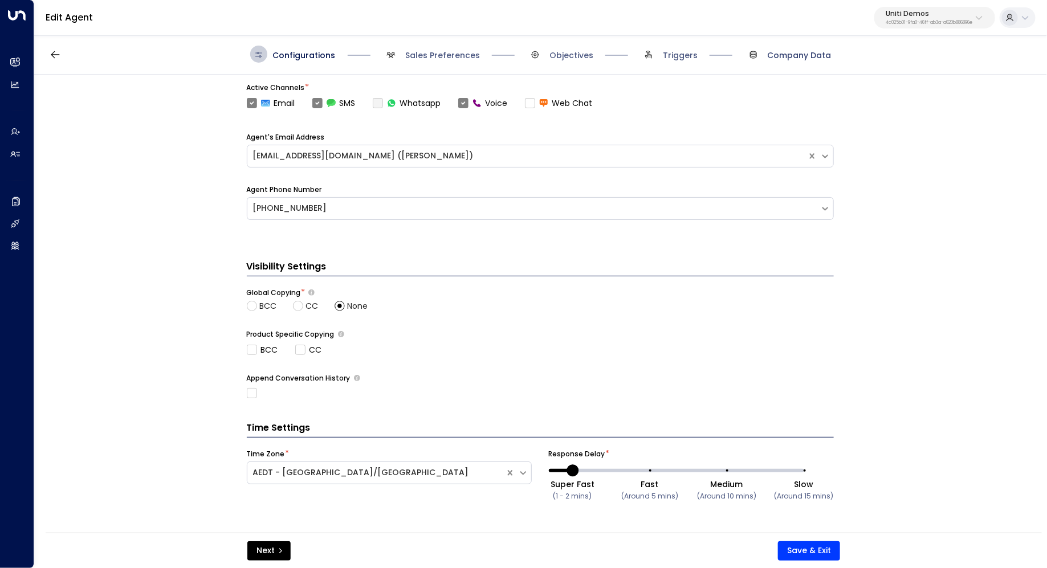
click at [790, 52] on span "Company Data" at bounding box center [800, 55] width 64 height 11
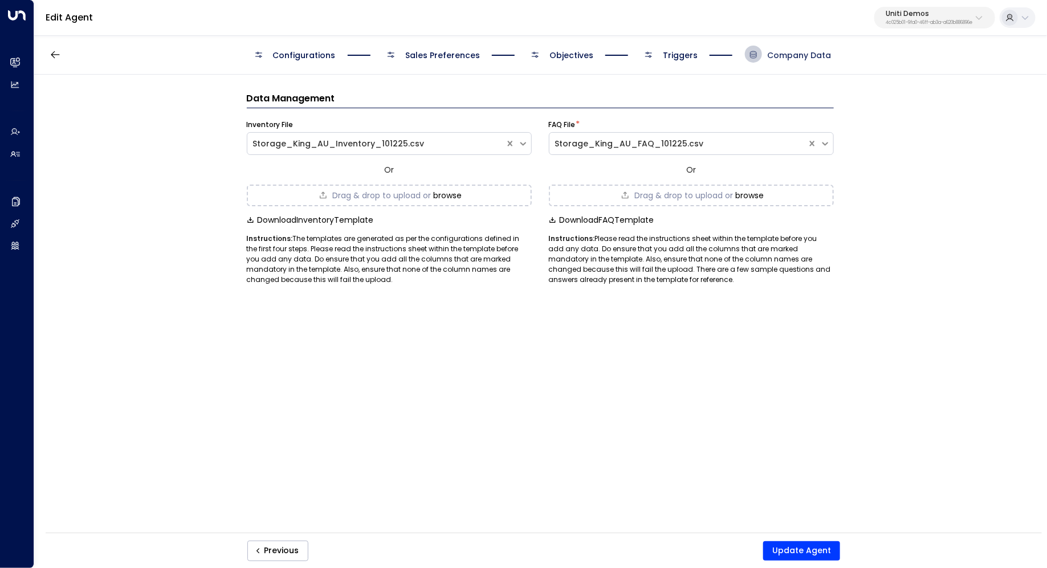
scroll to position [0, 0]
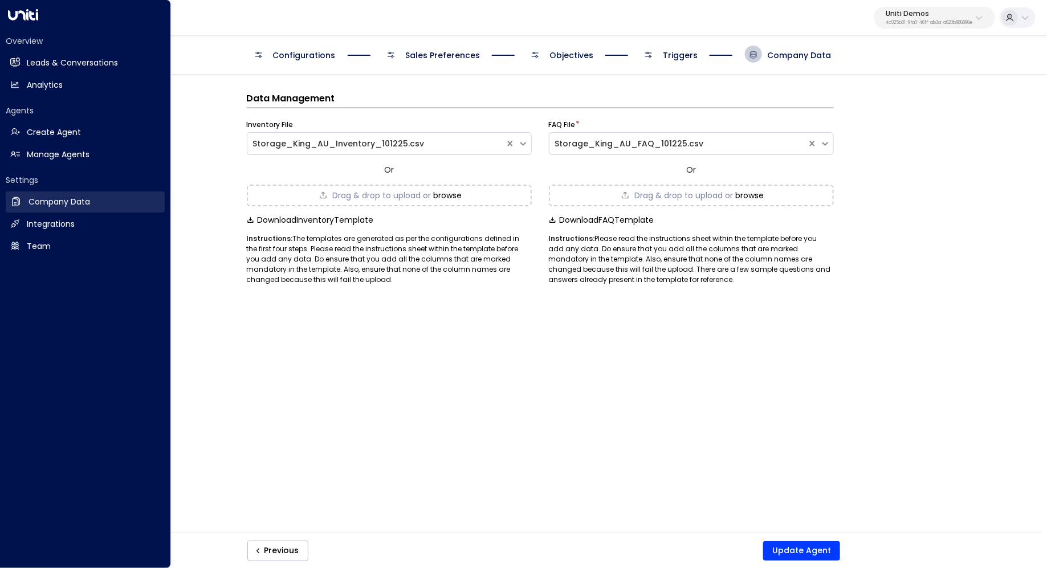
click at [56, 201] on h2 "Company Data" at bounding box center [60, 202] width 62 height 12
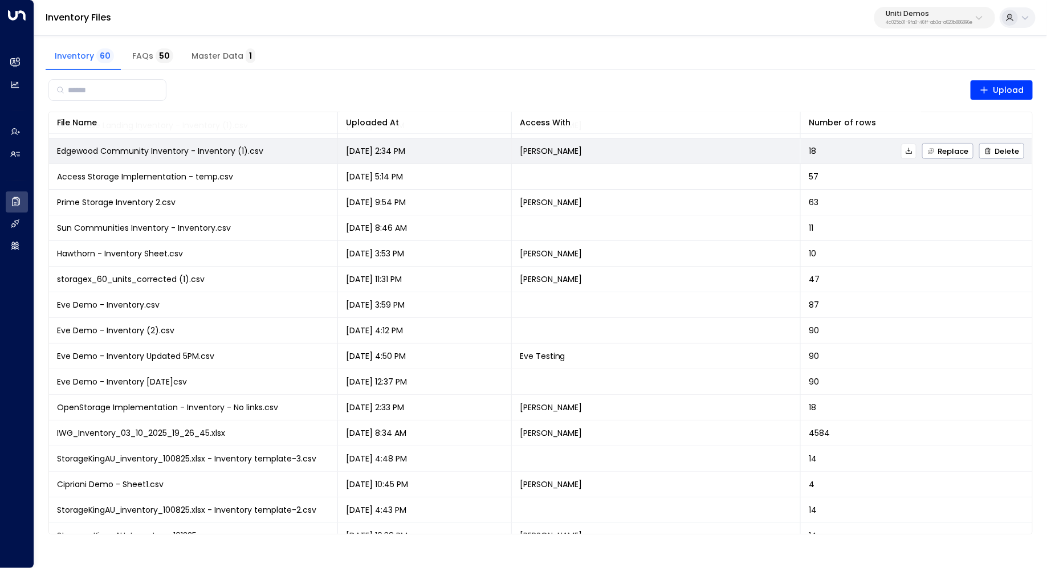
scroll to position [1138, 0]
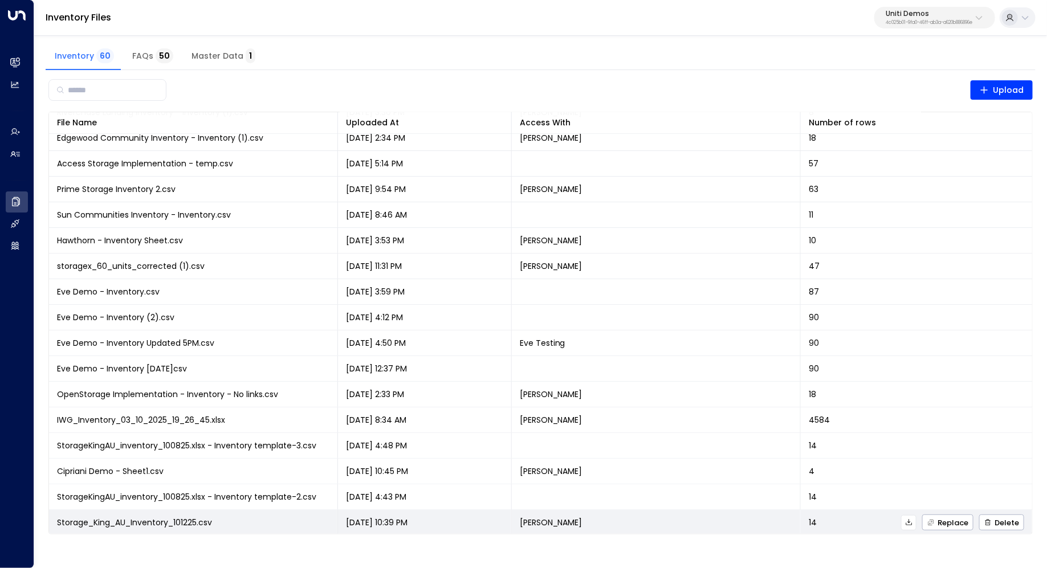
click at [907, 522] on icon at bounding box center [909, 523] width 8 height 8
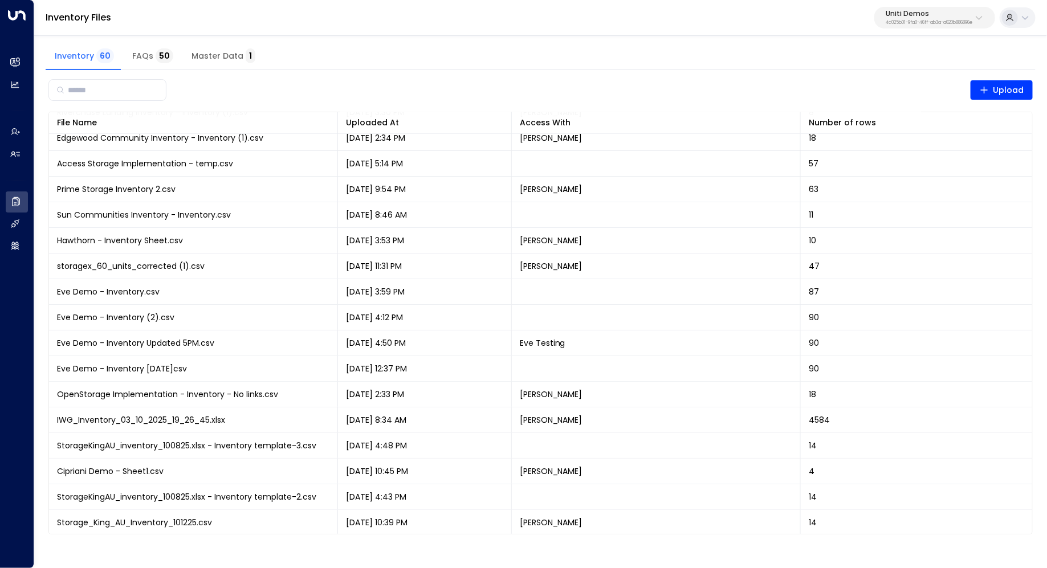
click at [144, 66] on button "FAQs 50" at bounding box center [152, 56] width 59 height 27
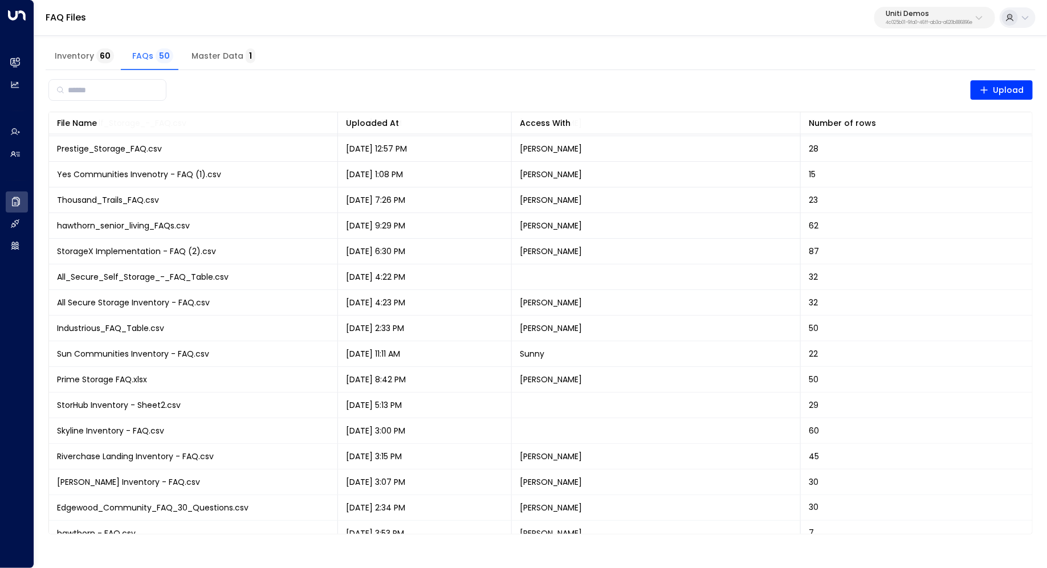
scroll to position [881, 0]
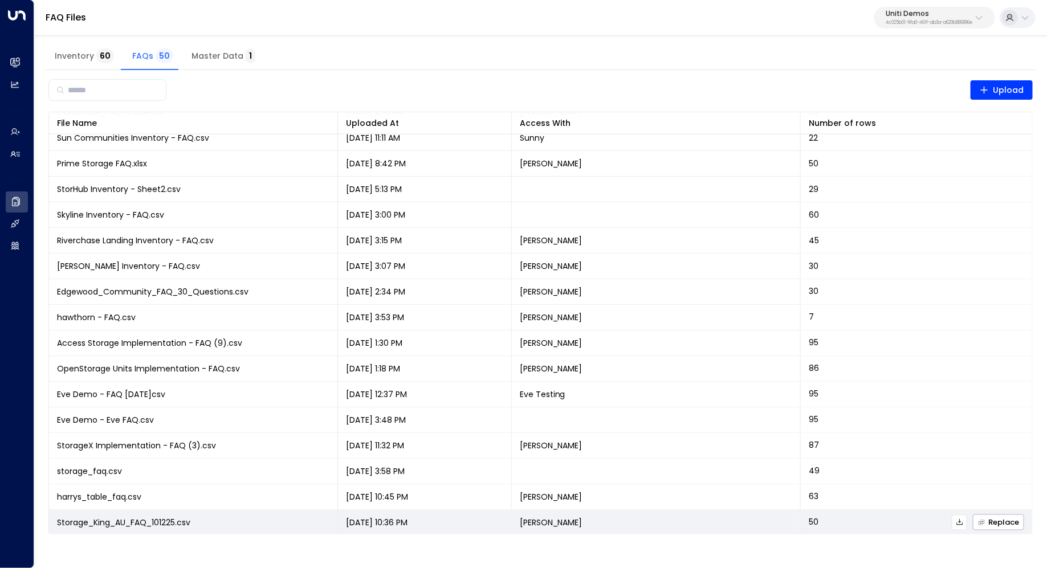
click at [961, 523] on icon at bounding box center [960, 522] width 6 height 6
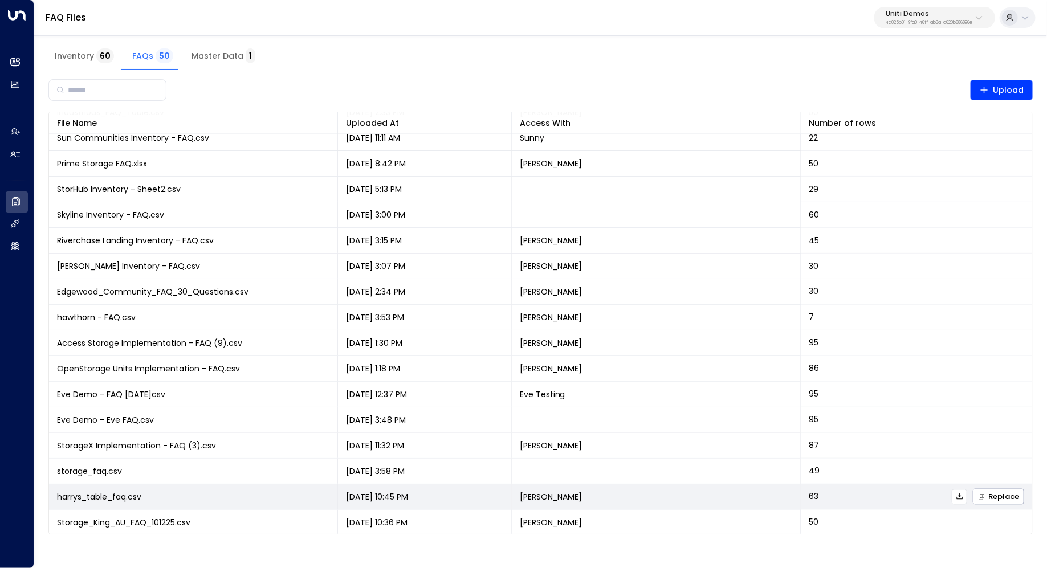
click at [957, 497] on icon at bounding box center [960, 497] width 8 height 8
